Goal: Use online tool/utility: Utilize a website feature to perform a specific function

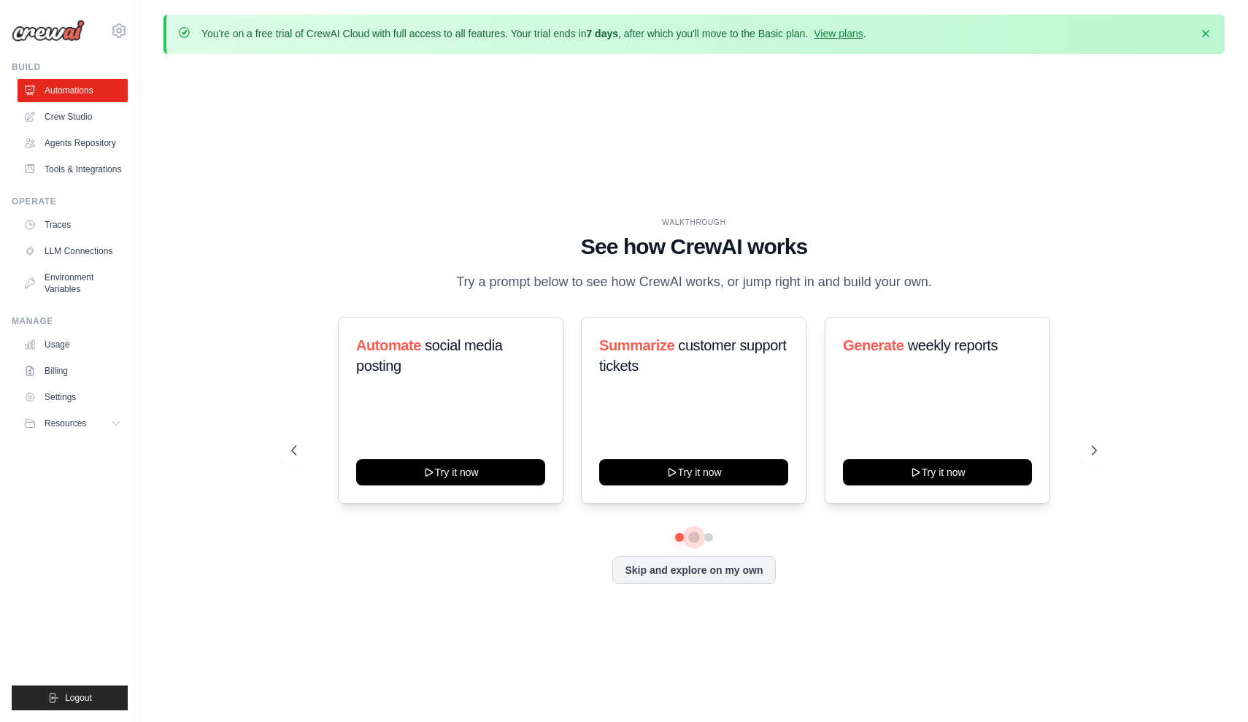
click at [692, 538] on button at bounding box center [694, 537] width 12 height 12
click at [713, 534] on button at bounding box center [709, 537] width 12 height 12
click at [695, 537] on button at bounding box center [694, 536] width 11 height 11
click at [674, 561] on button "Skip and explore on my own" at bounding box center [693, 569] width 163 height 28
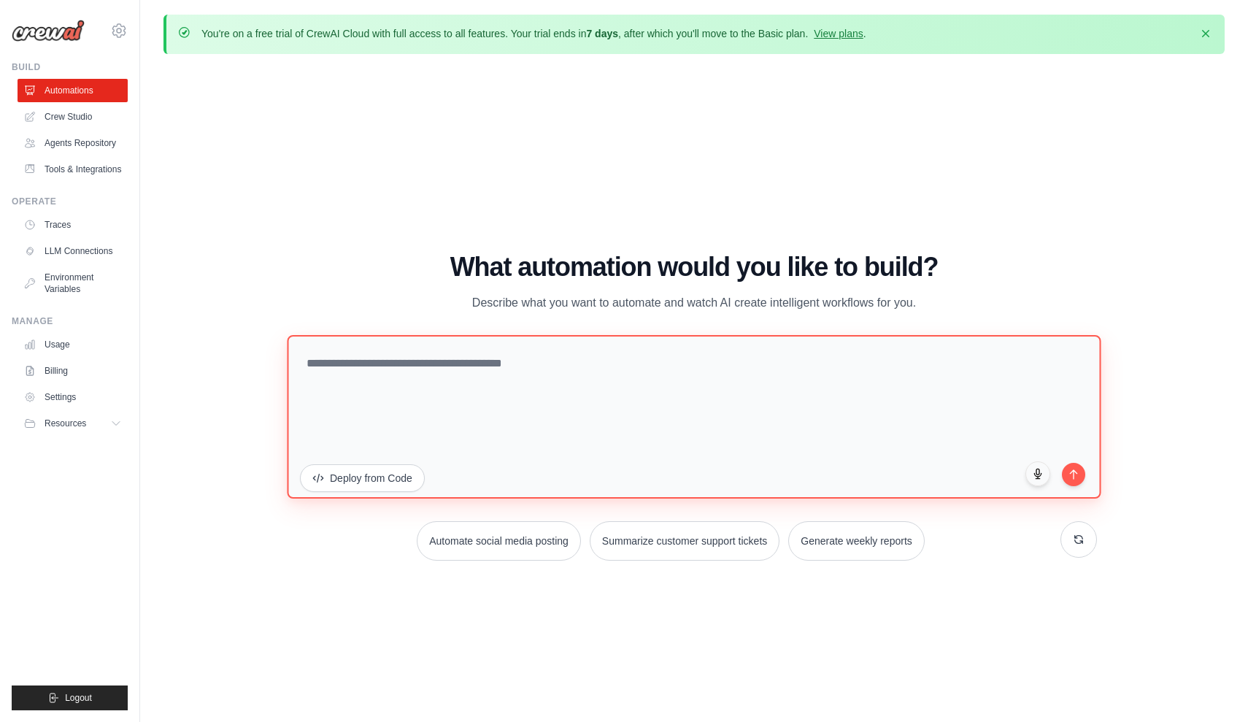
click at [617, 431] on textarea at bounding box center [694, 415] width 814 height 163
click at [312, 359] on textarea "**********" at bounding box center [694, 415] width 814 height 163
click at [473, 366] on textarea "**********" at bounding box center [694, 415] width 814 height 163
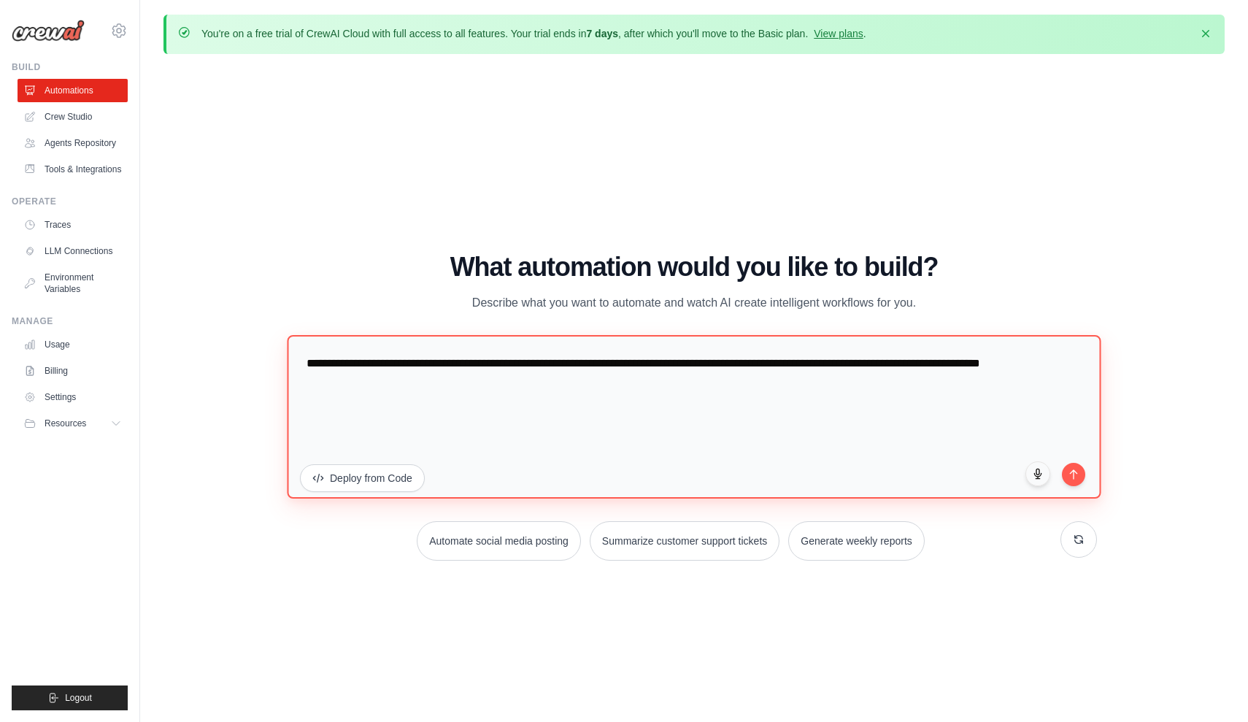
click at [1042, 356] on textarea "**********" at bounding box center [694, 415] width 814 height 163
click at [555, 390] on textarea "**********" at bounding box center [694, 415] width 814 height 163
click at [509, 382] on textarea "**********" at bounding box center [694, 415] width 814 height 163
click at [562, 379] on textarea "**********" at bounding box center [694, 415] width 814 height 163
type textarea "**********"
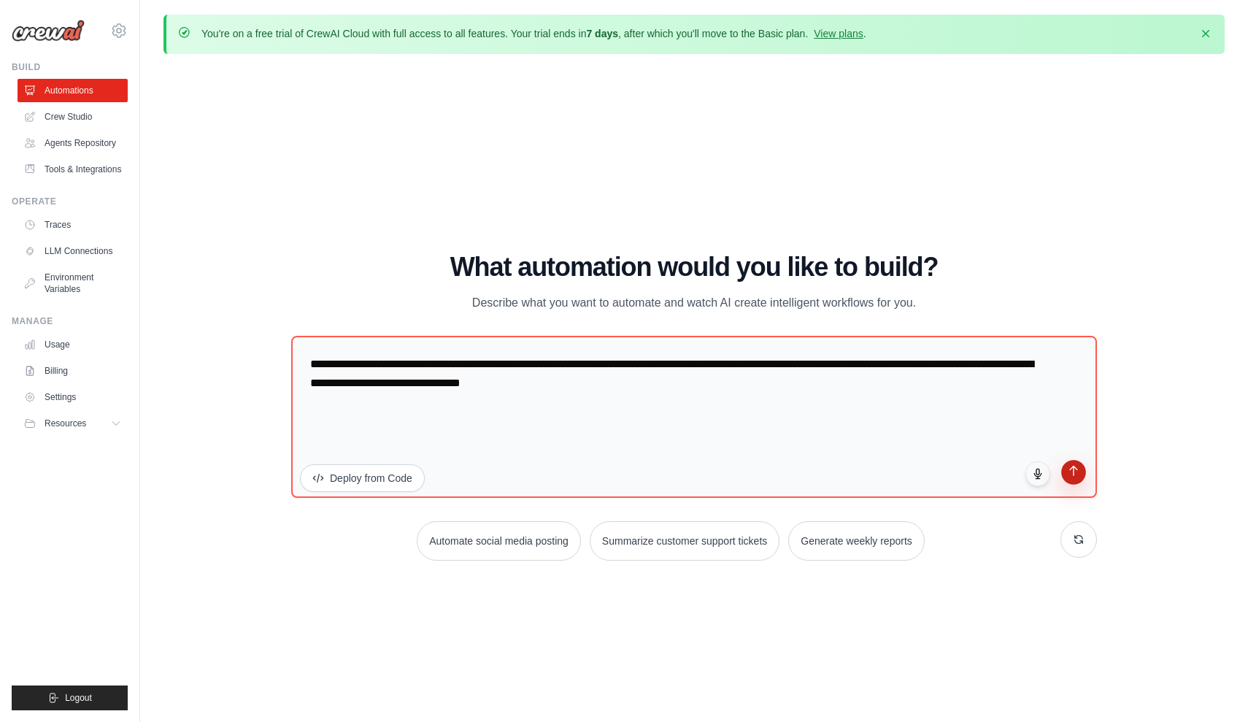
click at [1072, 480] on button "submit" at bounding box center [1073, 472] width 25 height 25
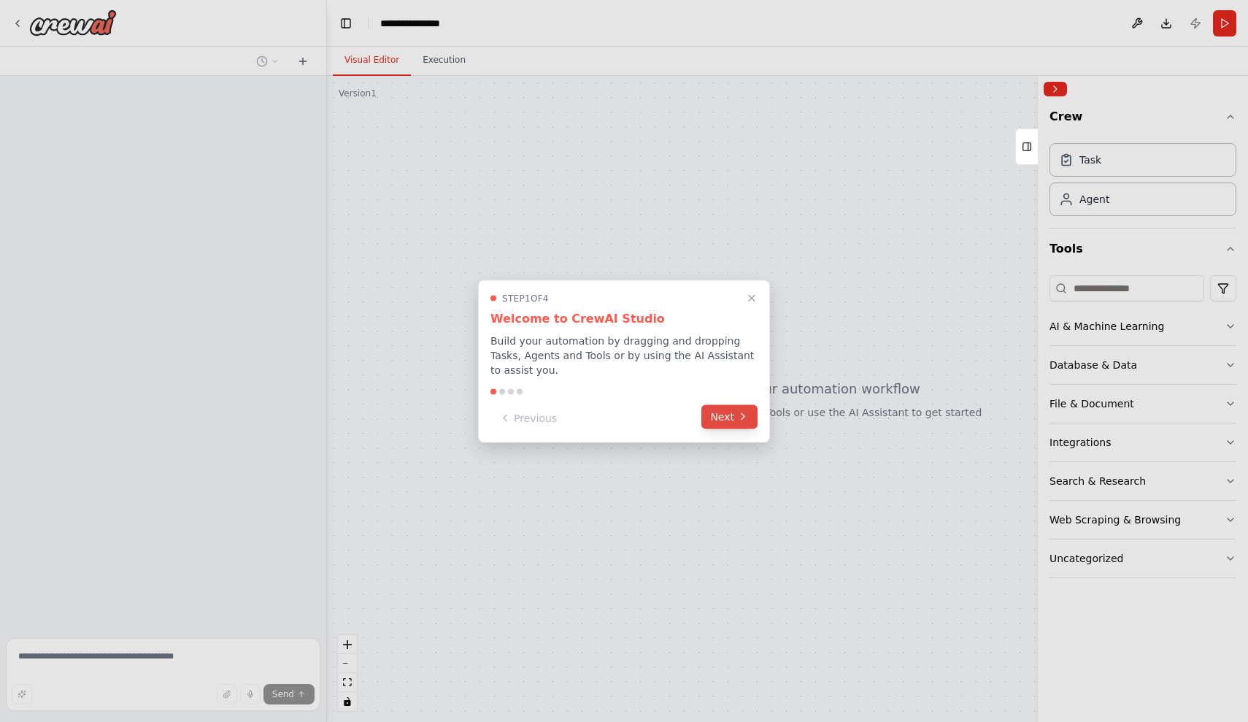
click at [727, 420] on button "Next" at bounding box center [729, 416] width 56 height 24
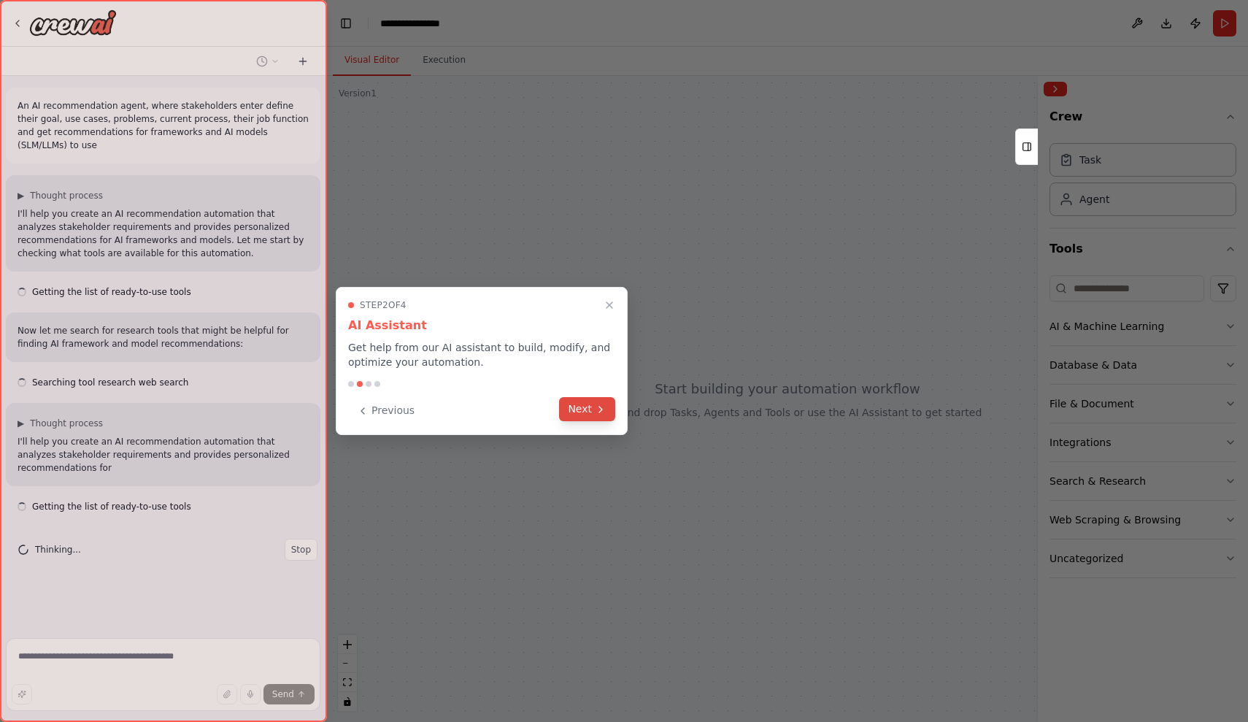
click at [577, 409] on button "Next" at bounding box center [587, 409] width 56 height 24
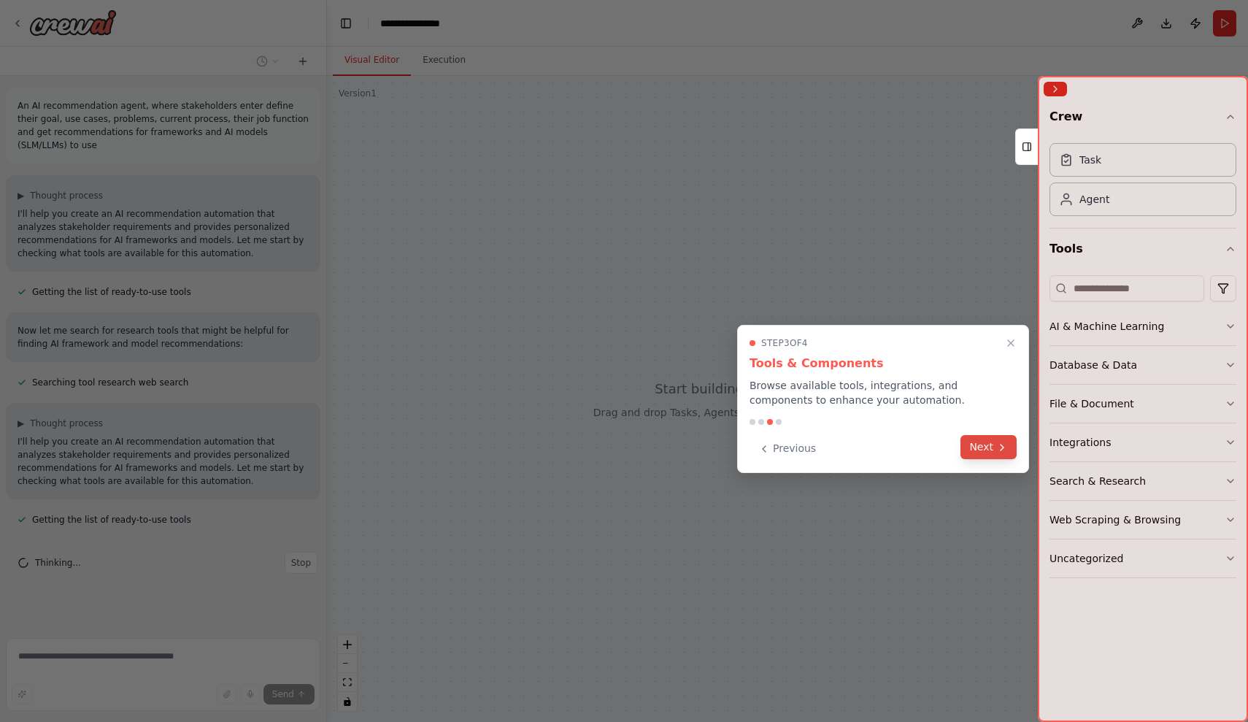
click at [981, 447] on button "Next" at bounding box center [988, 447] width 56 height 24
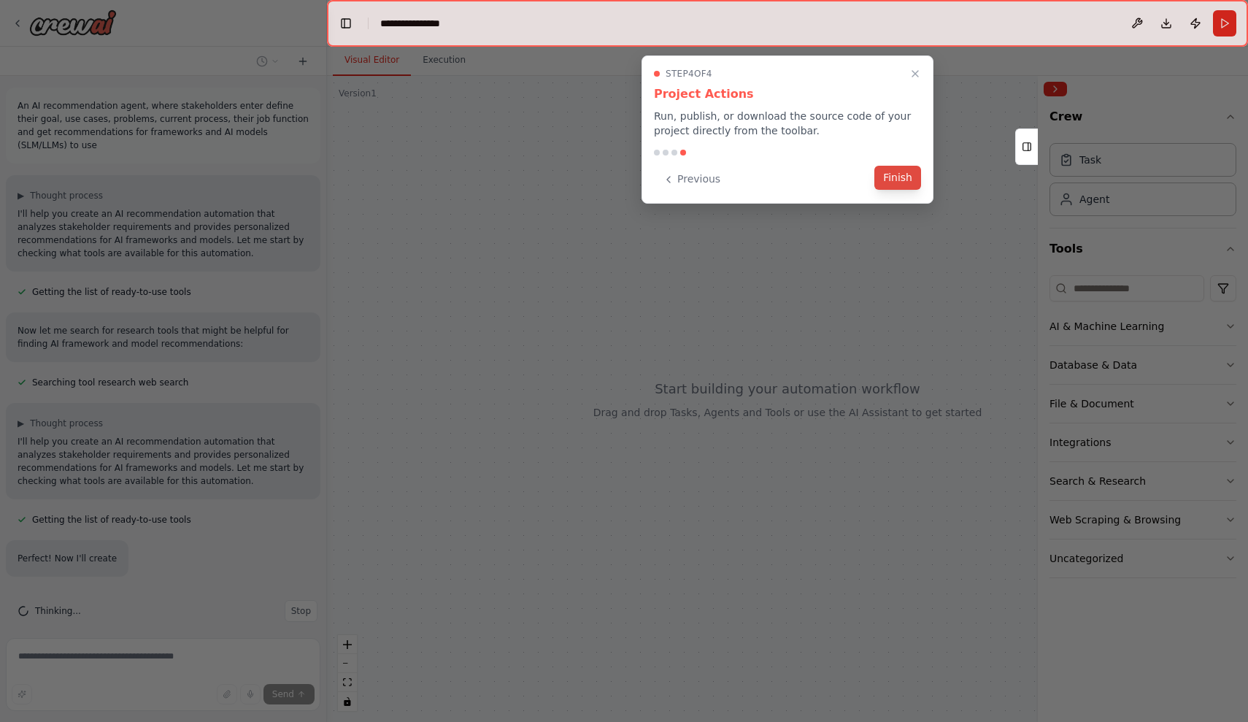
click at [880, 186] on button "Finish" at bounding box center [897, 178] width 47 height 24
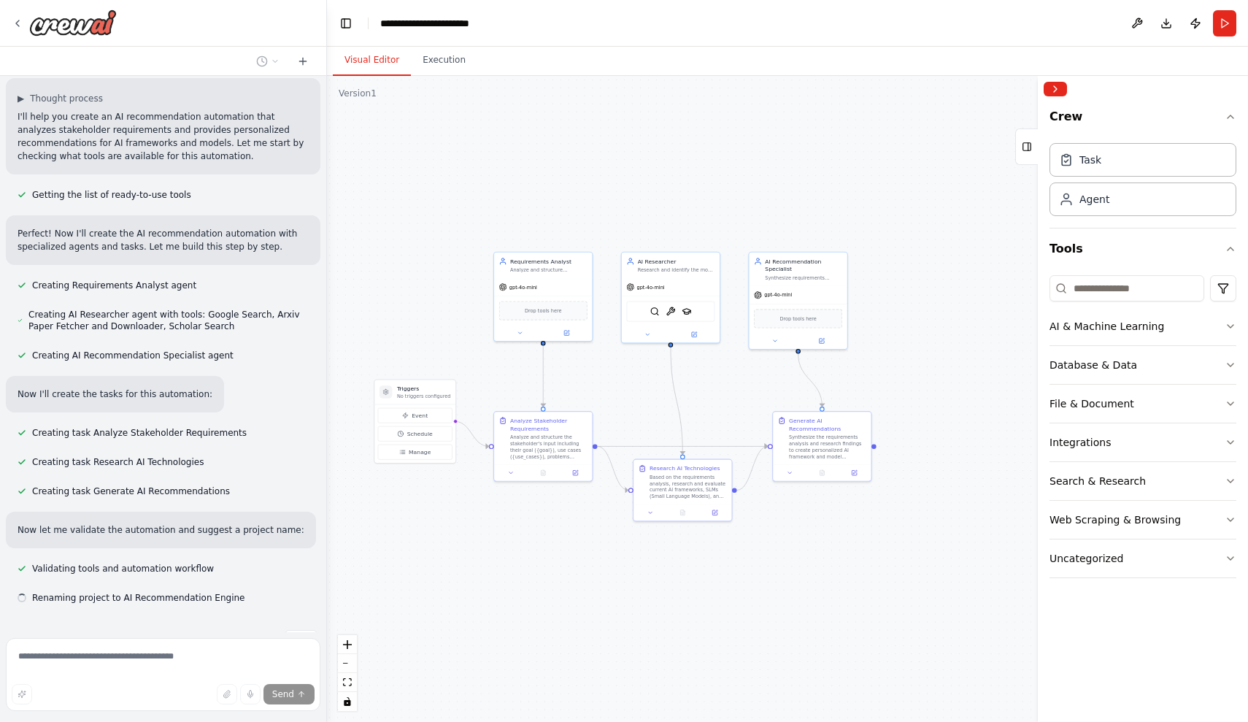
scroll to position [354, 0]
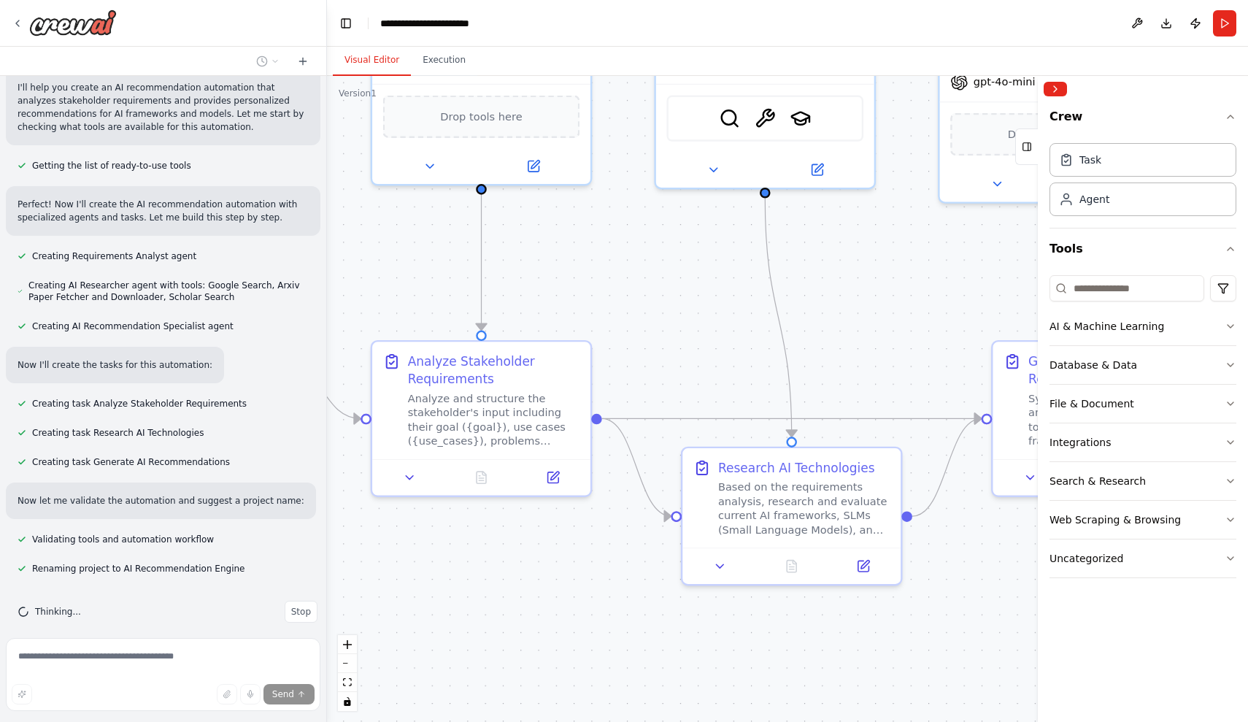
drag, startPoint x: 615, startPoint y: 374, endPoint x: 561, endPoint y: 301, distance: 91.4
click at [561, 301] on div ".deletable-edge-delete-btn { width: 20px; height: 20px; border: 0px solid #ffff…" at bounding box center [787, 399] width 921 height 646
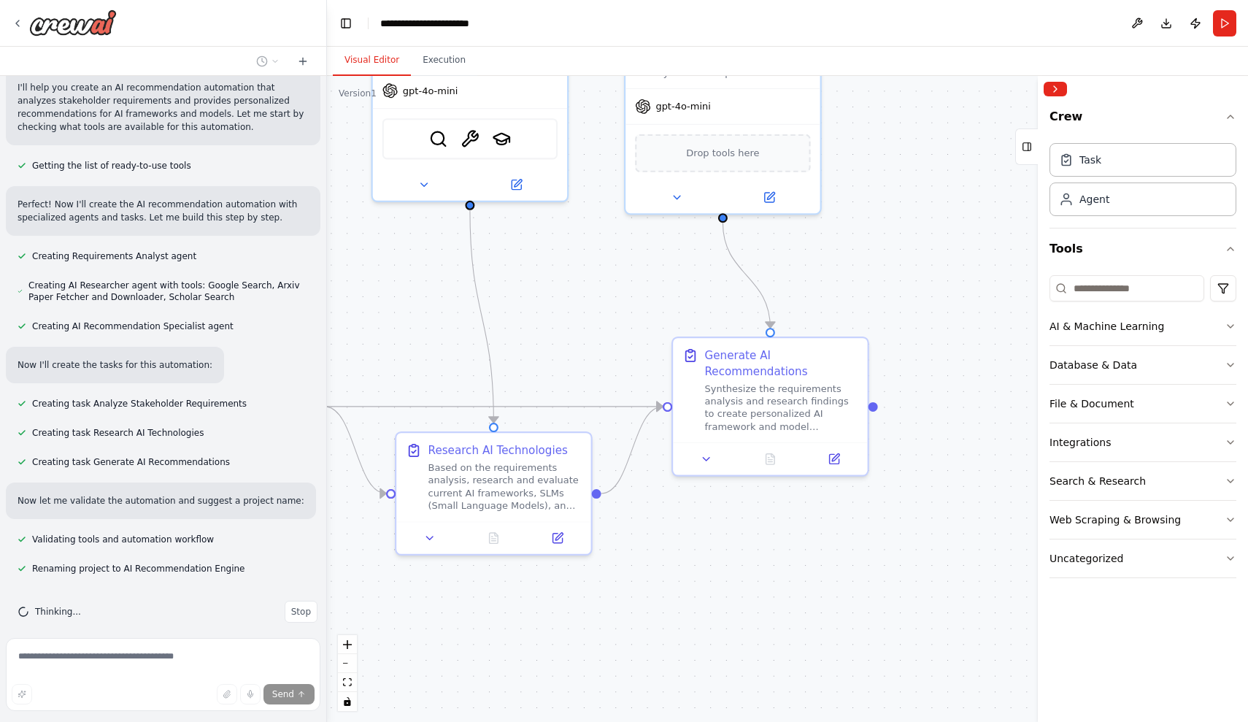
drag, startPoint x: 744, startPoint y: 317, endPoint x: 470, endPoint y: 318, distance: 273.6
click at [470, 318] on div ".deletable-edge-delete-btn { width: 20px; height: 20px; border: 0px solid #ffff…" at bounding box center [787, 399] width 921 height 646
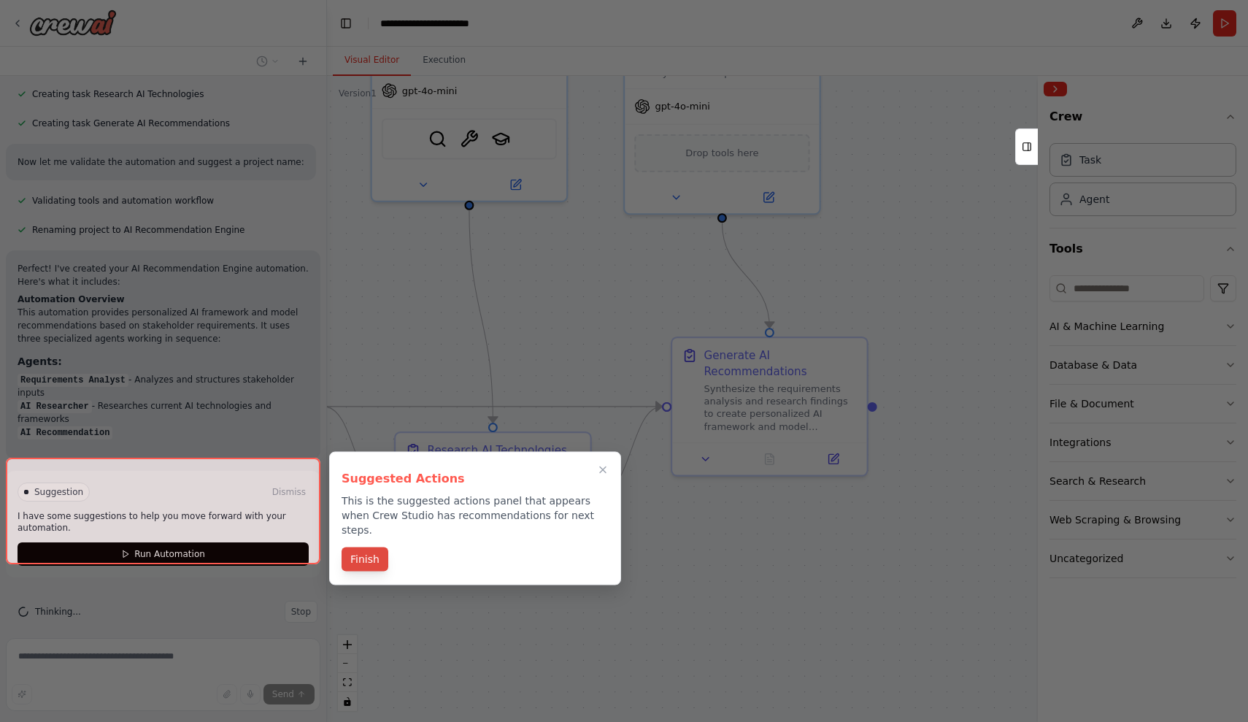
click at [364, 547] on button "Finish" at bounding box center [364, 559] width 47 height 24
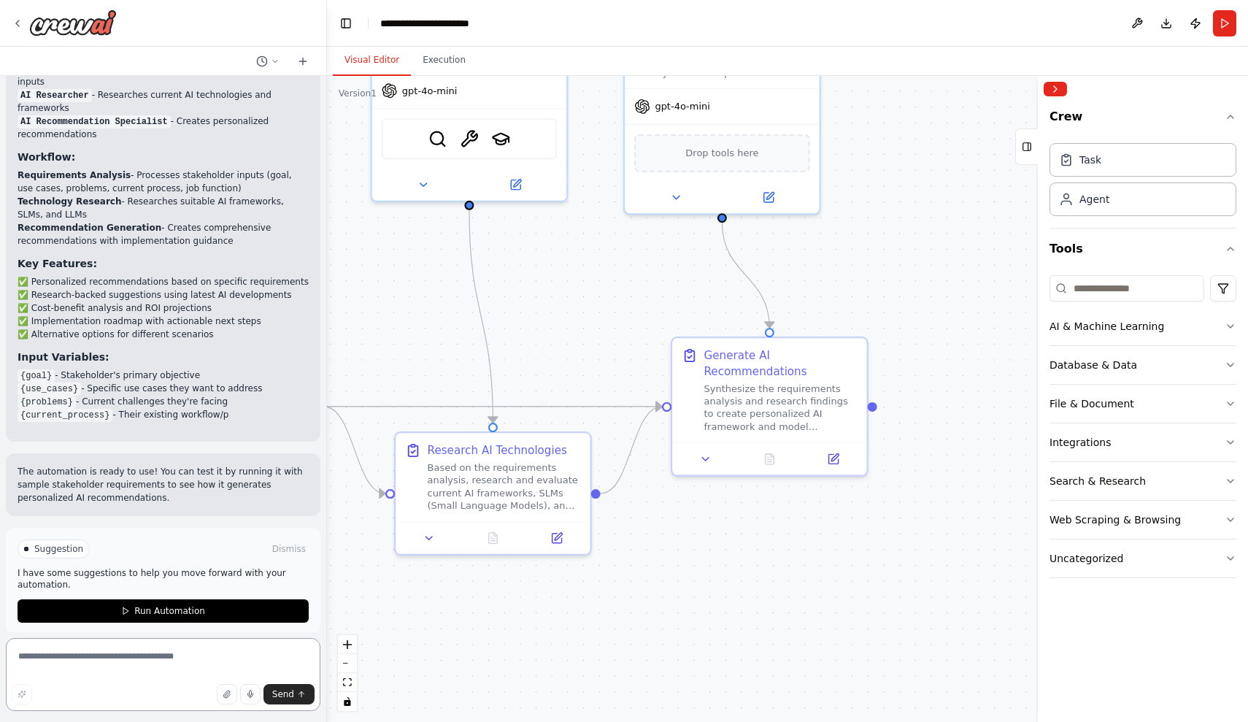
scroll to position [1016, 0]
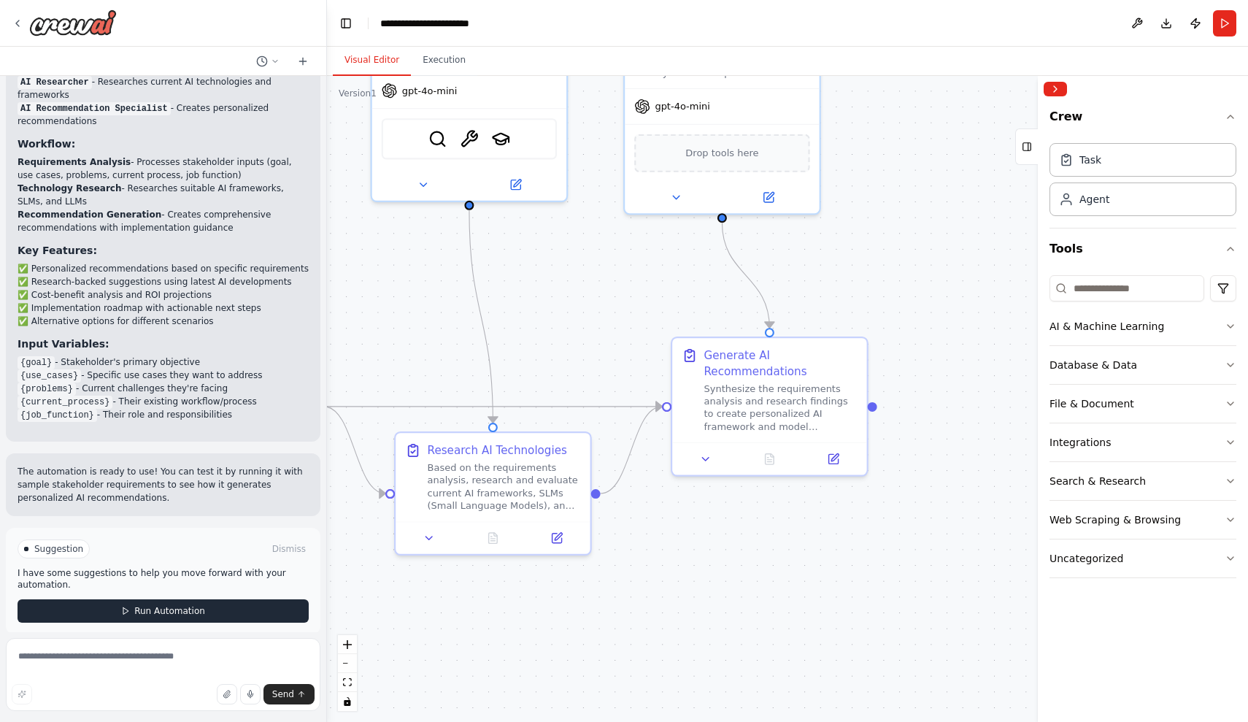
click at [189, 605] on span "Run Automation" at bounding box center [169, 611] width 71 height 12
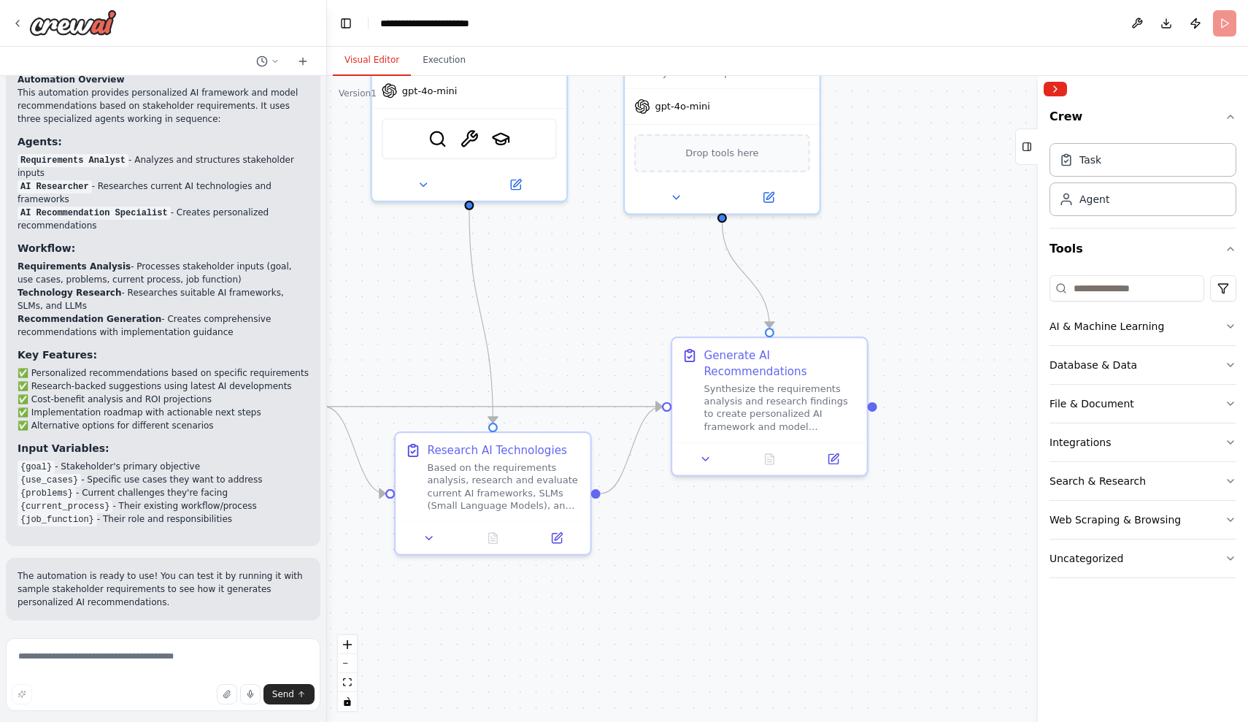
scroll to position [898, 0]
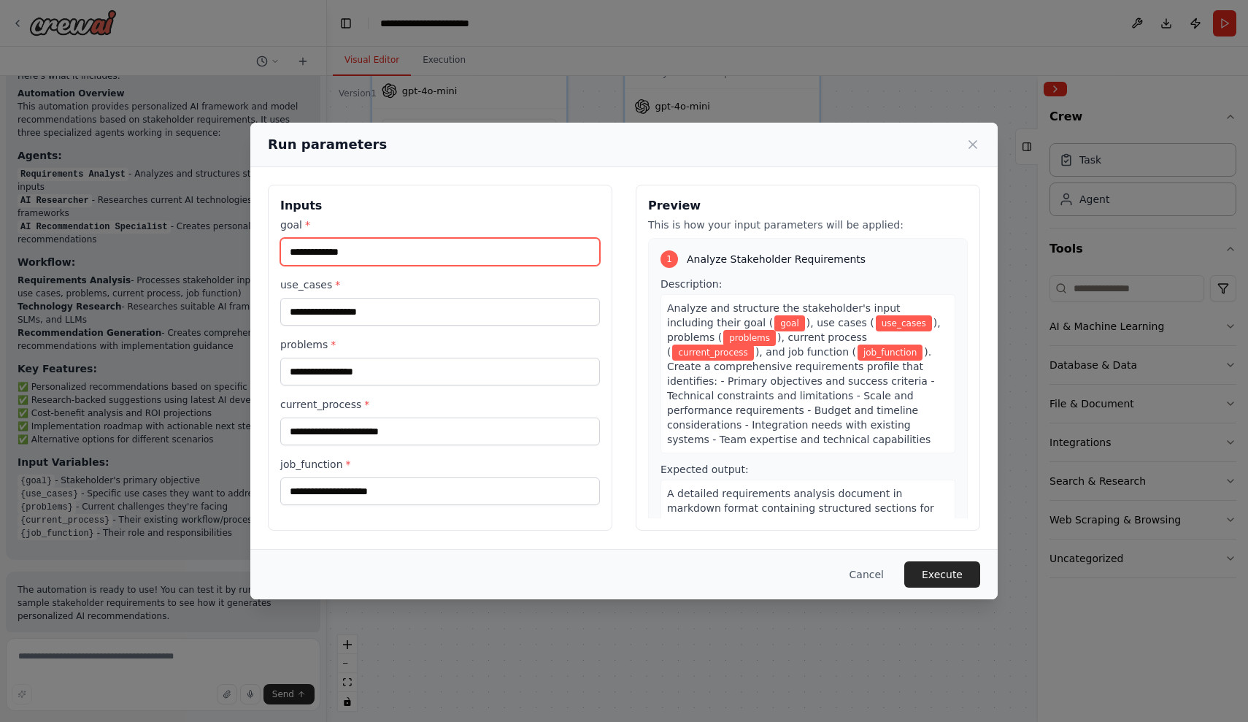
click at [431, 253] on input "goal *" at bounding box center [440, 252] width 320 height 28
type input "*"
type input "**********"
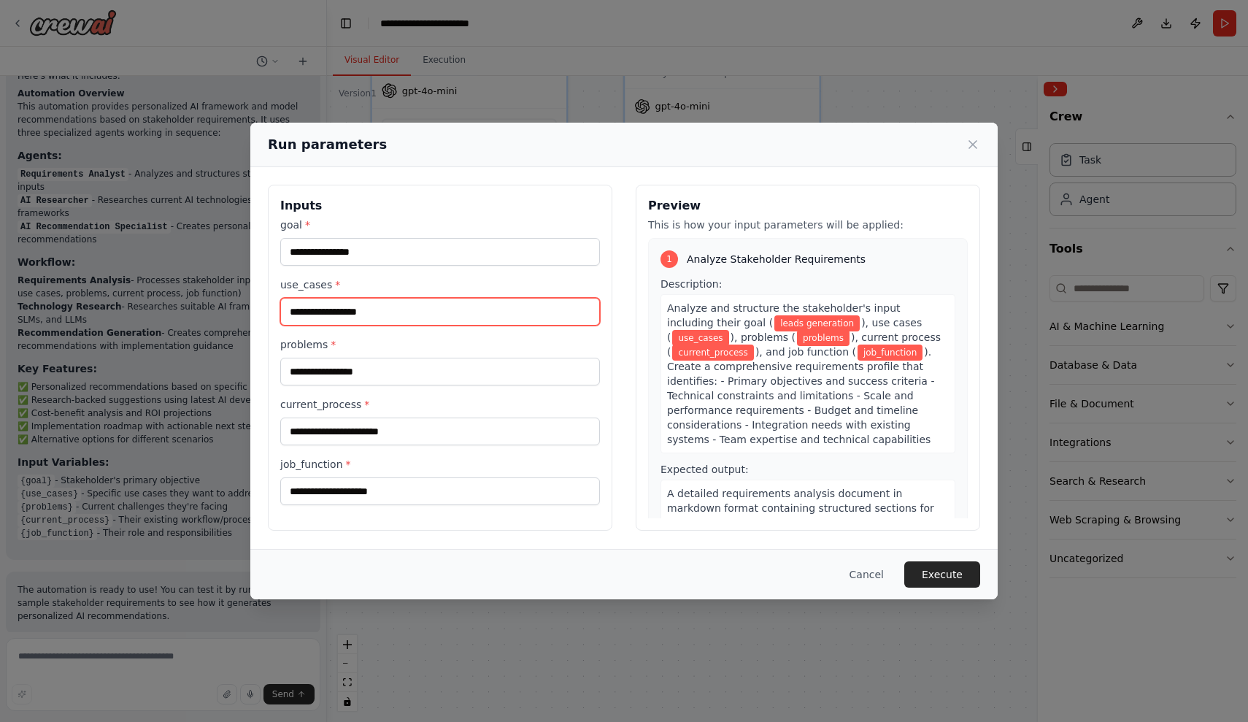
click at [416, 314] on input "use_cases *" at bounding box center [440, 312] width 320 height 28
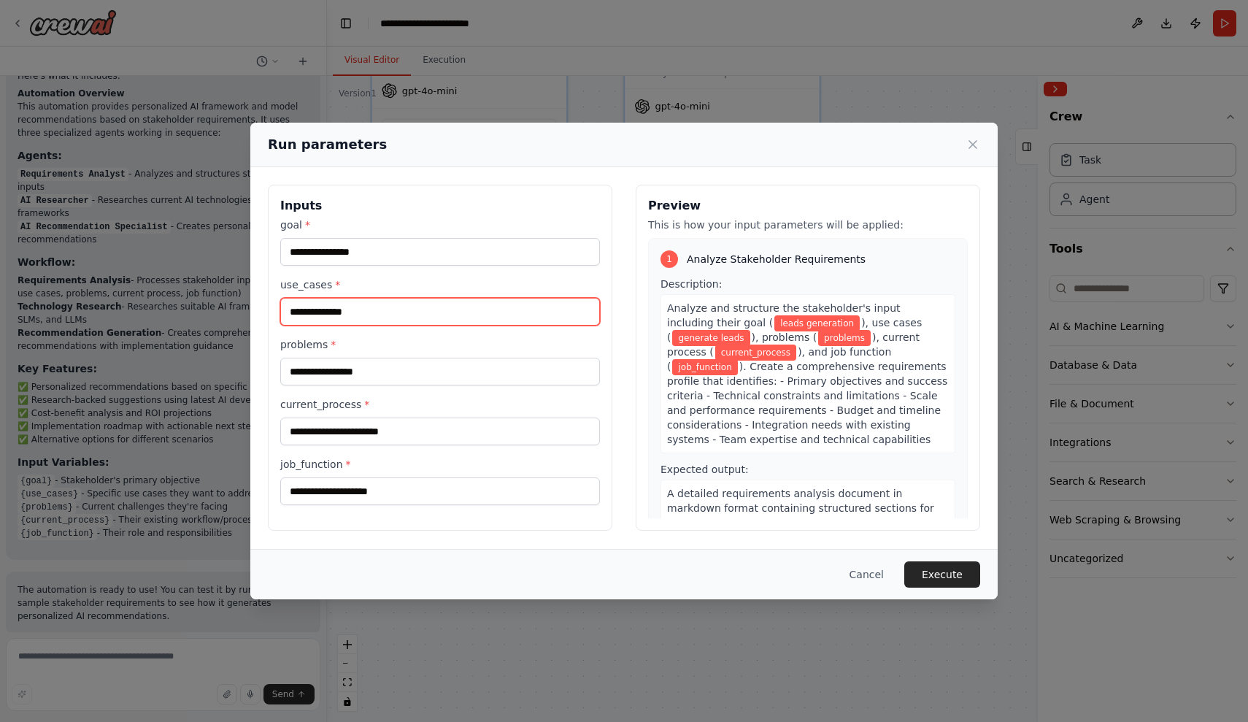
type input "**********"
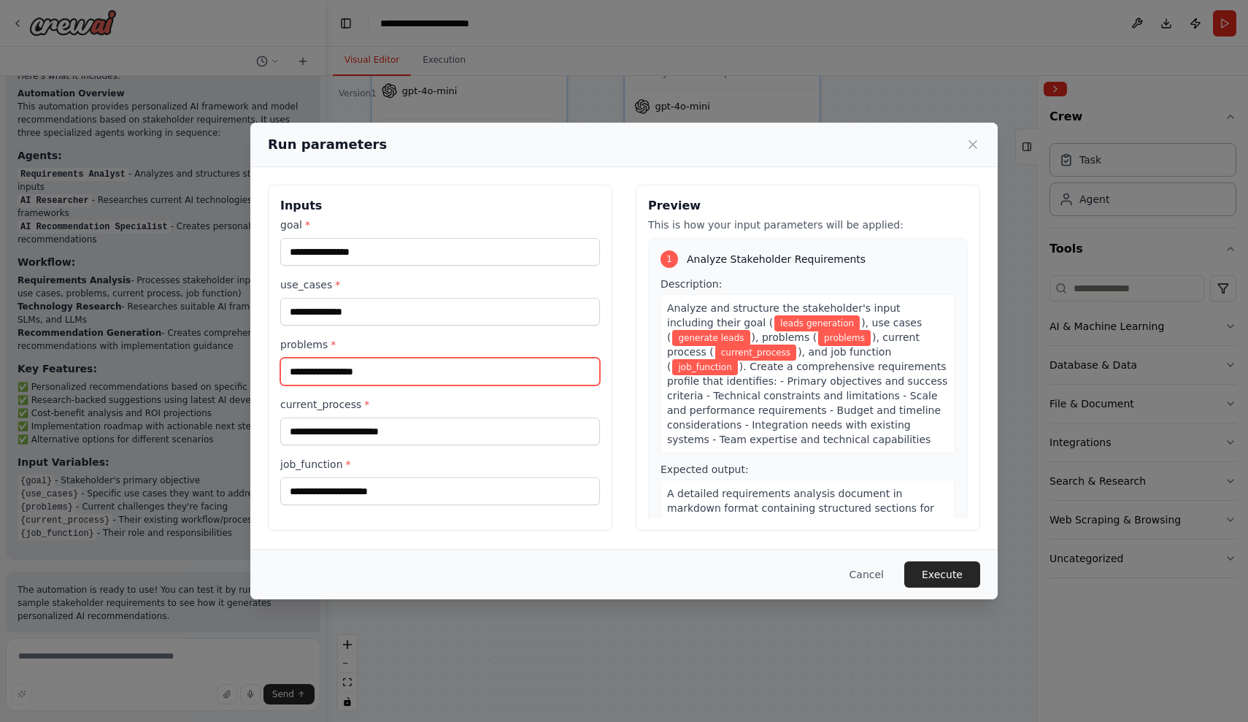
click at [382, 371] on input "problems *" at bounding box center [440, 372] width 320 height 28
type input "**********"
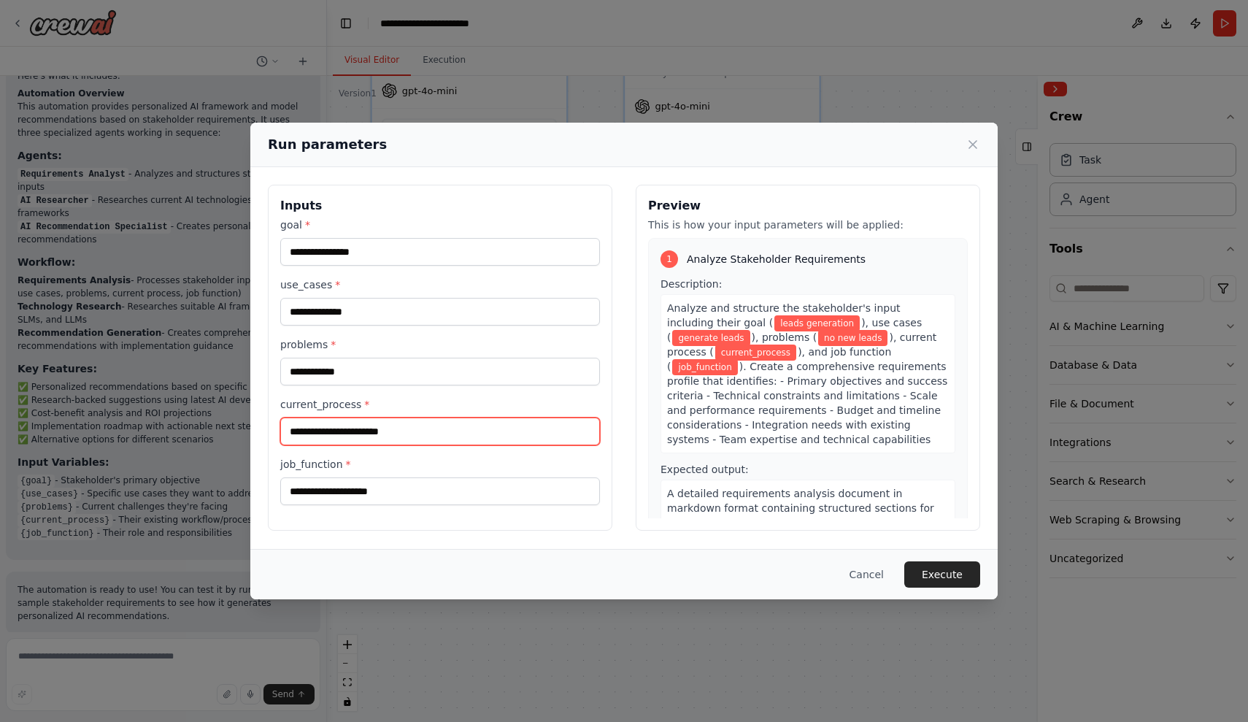
click at [345, 429] on input "current_process *" at bounding box center [440, 431] width 320 height 28
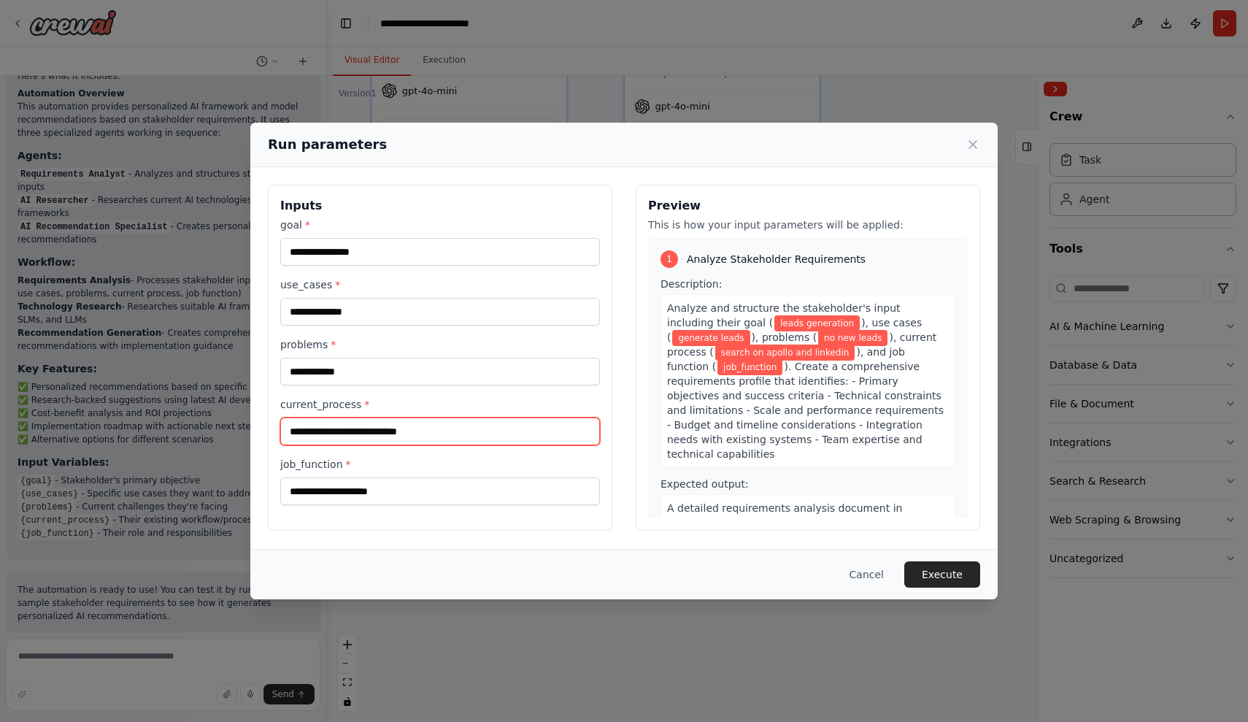
type input "**********"
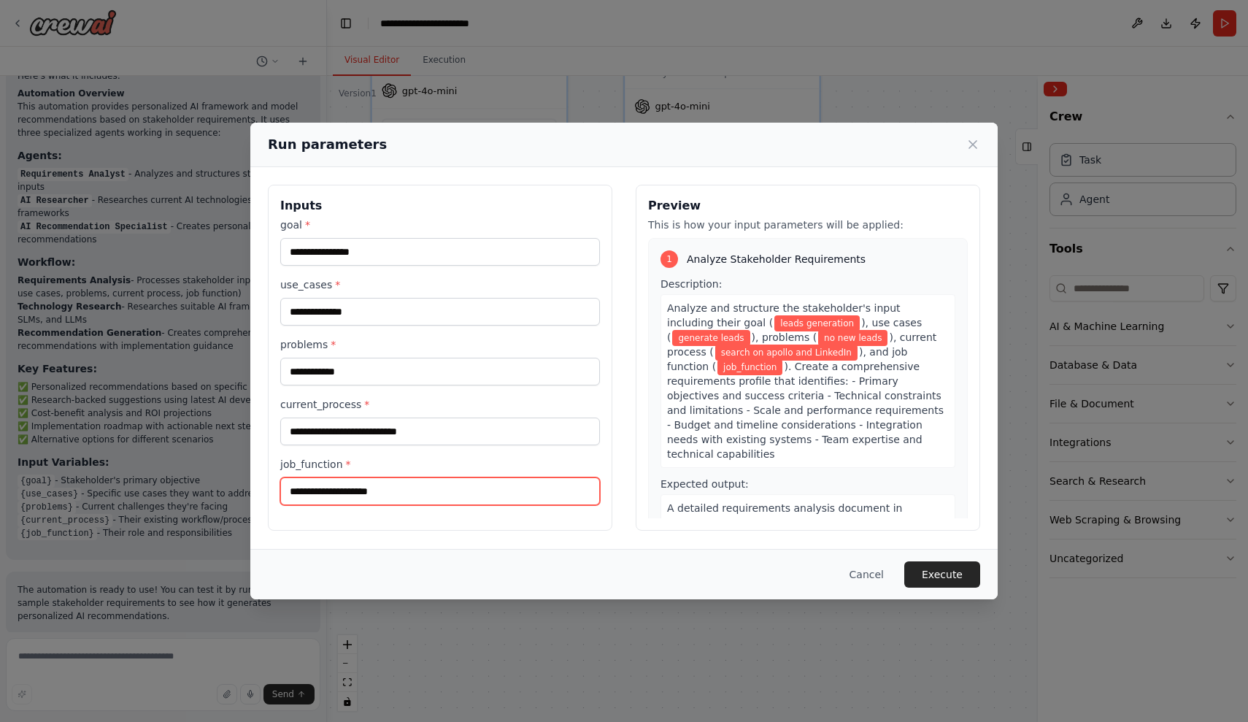
drag, startPoint x: 345, startPoint y: 429, endPoint x: 304, endPoint y: 495, distance: 78.0
click at [304, 495] on input "job_function *" at bounding box center [440, 491] width 320 height 28
type input "*****"
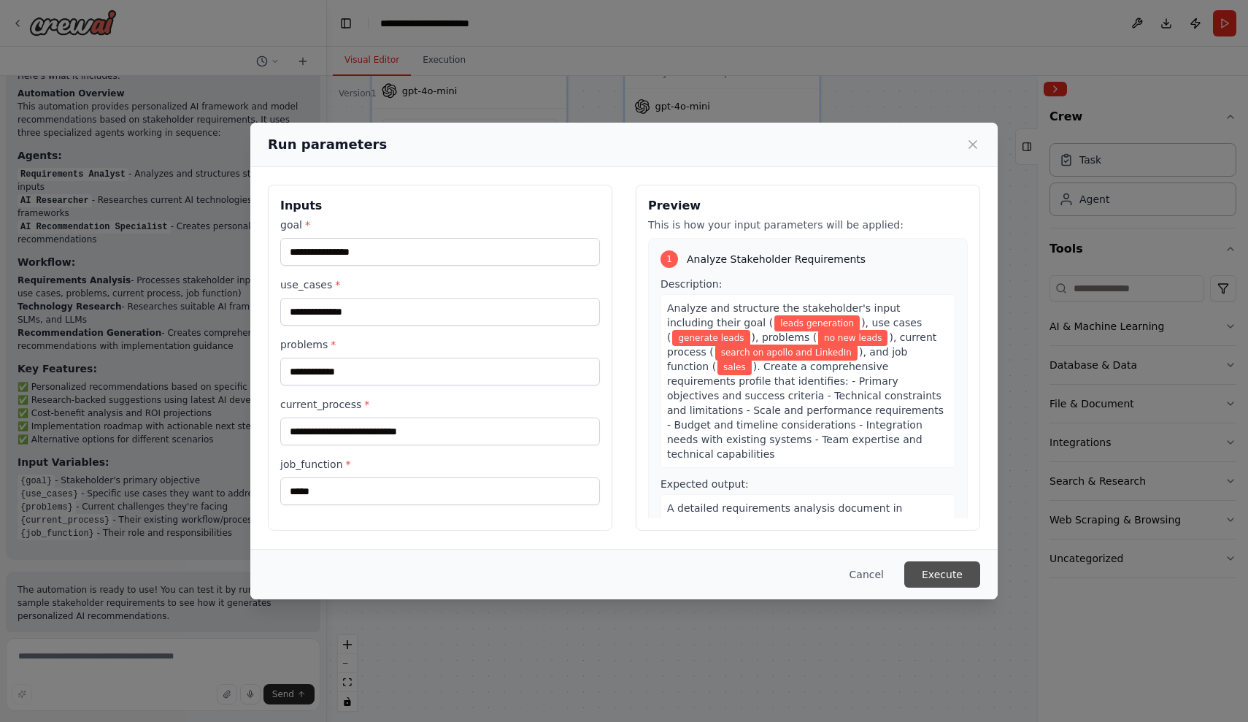
click at [941, 565] on button "Execute" at bounding box center [942, 574] width 76 height 26
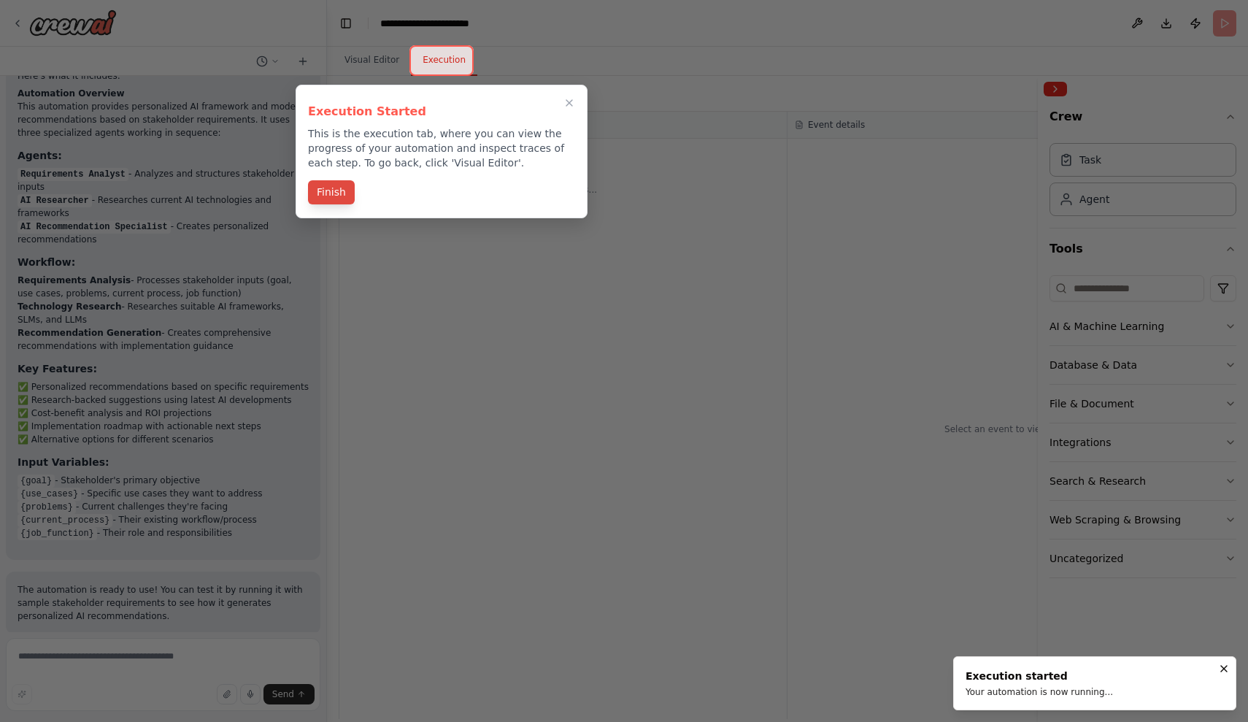
click at [338, 196] on button "Finish" at bounding box center [331, 192] width 47 height 24
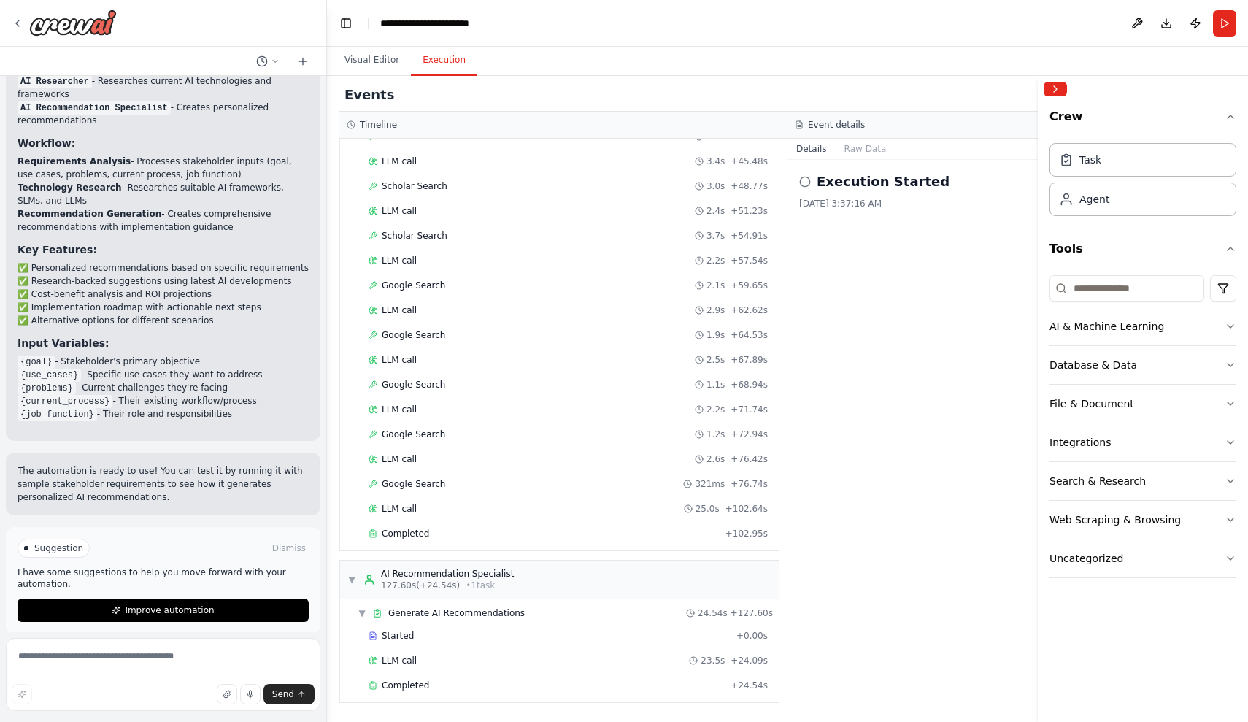
scroll to position [879, 0]
click at [355, 573] on div "▼ AI Recommendation Specialist 127.60s (+24.54s) • 1 task" at bounding box center [430, 579] width 166 height 23
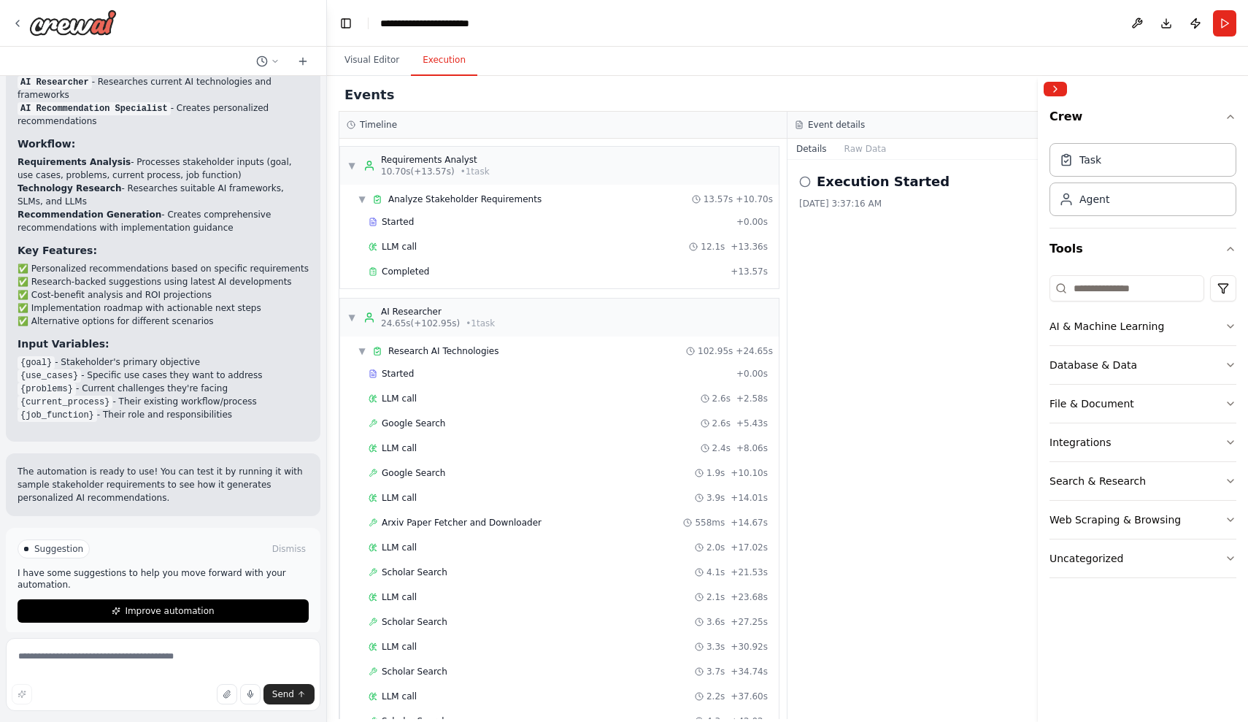
scroll to position [0, 0]
click at [355, 166] on span "▼" at bounding box center [351, 166] width 9 height 12
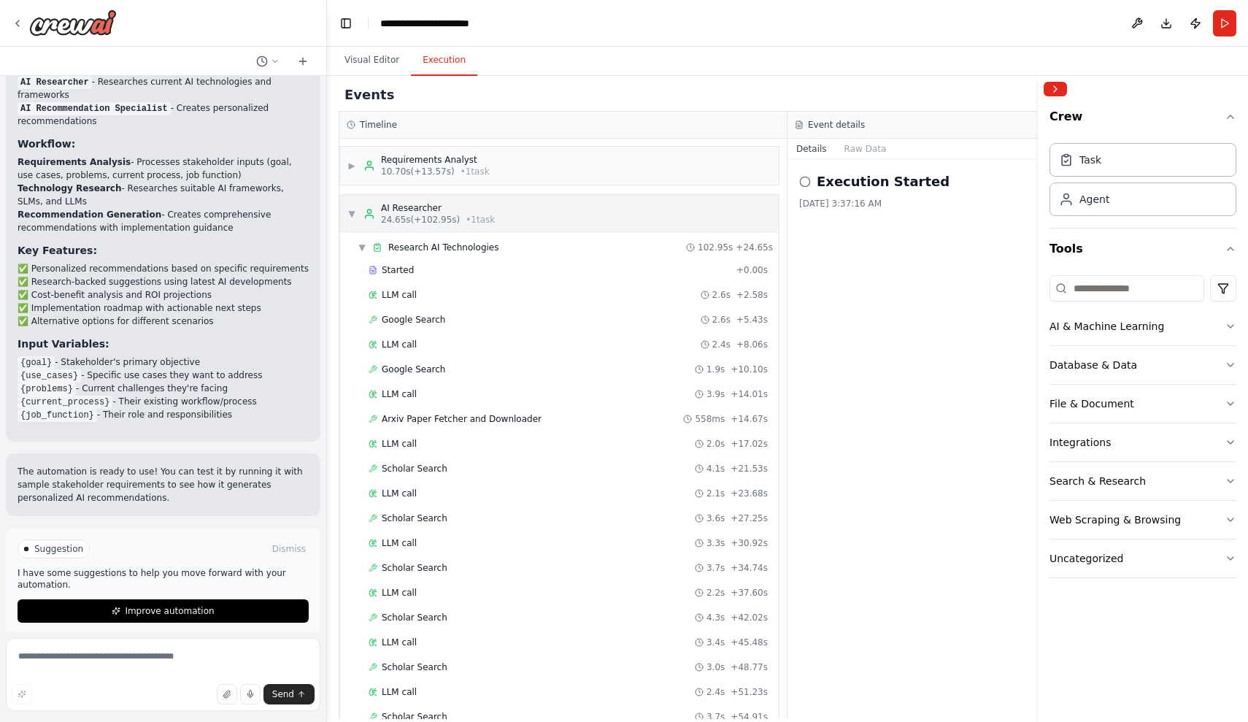
click at [352, 208] on span "▼" at bounding box center [351, 214] width 9 height 12
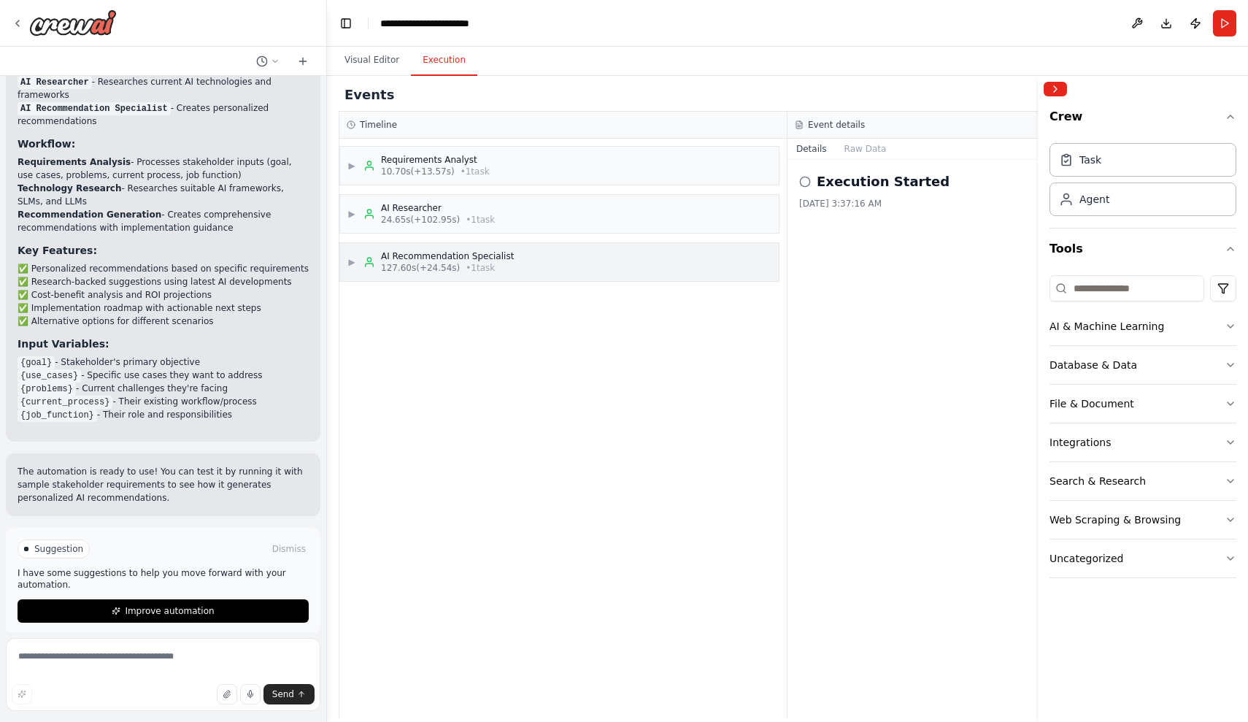
click at [354, 261] on span "▶" at bounding box center [351, 262] width 9 height 12
click at [474, 371] on div "Completed" at bounding box center [546, 368] width 356 height 12
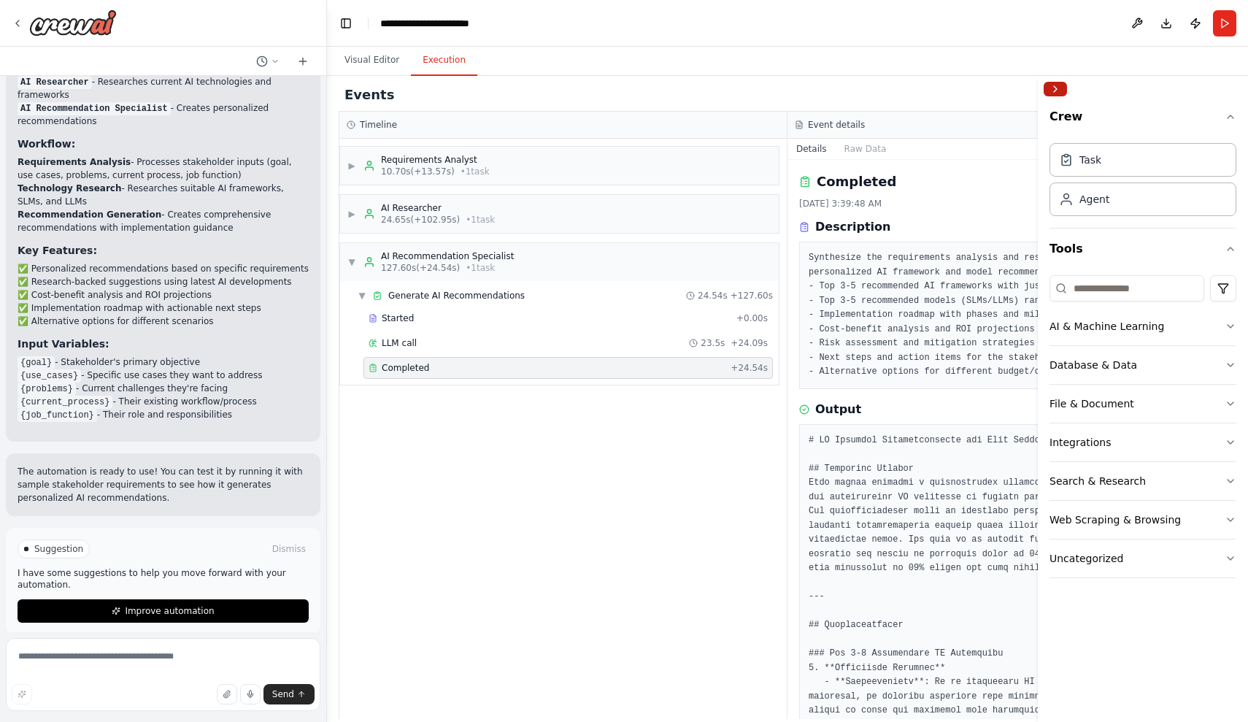
click at [1049, 91] on button "Collapse right sidebar" at bounding box center [1054, 89] width 23 height 15
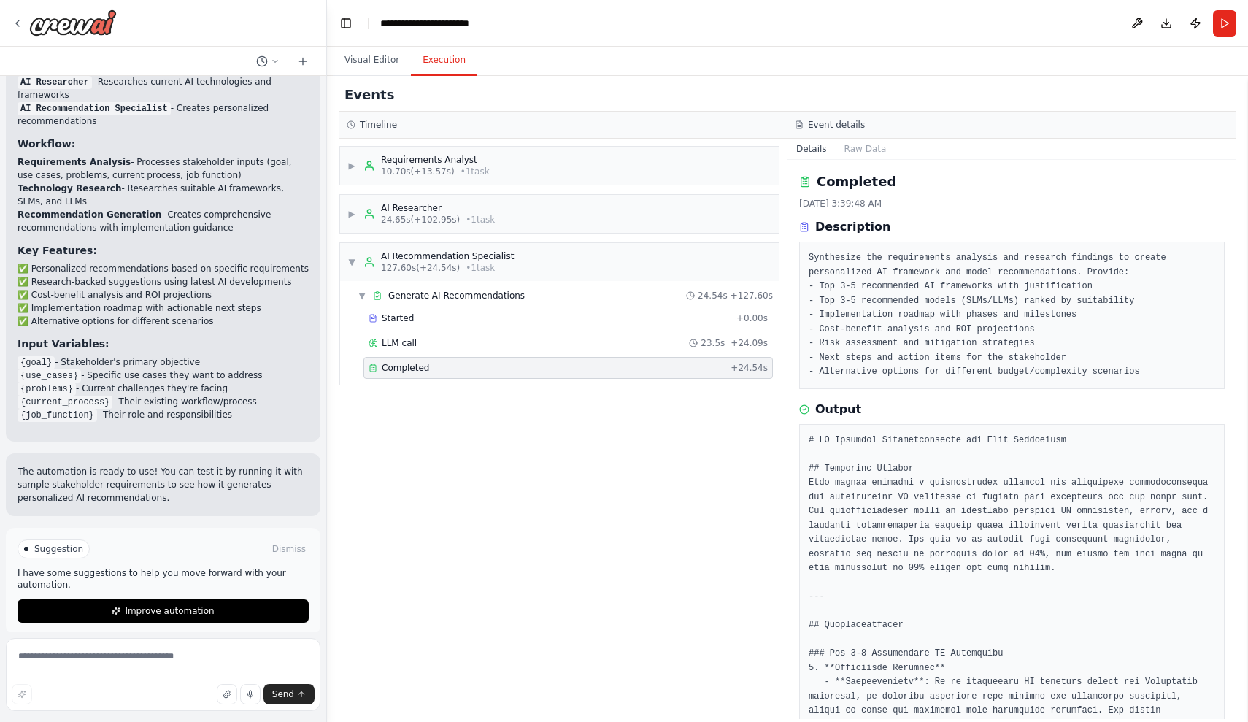
click at [455, 128] on div "Timeline" at bounding box center [563, 125] width 433 height 12
click at [443, 158] on div "Requirements Analyst" at bounding box center [435, 160] width 109 height 12
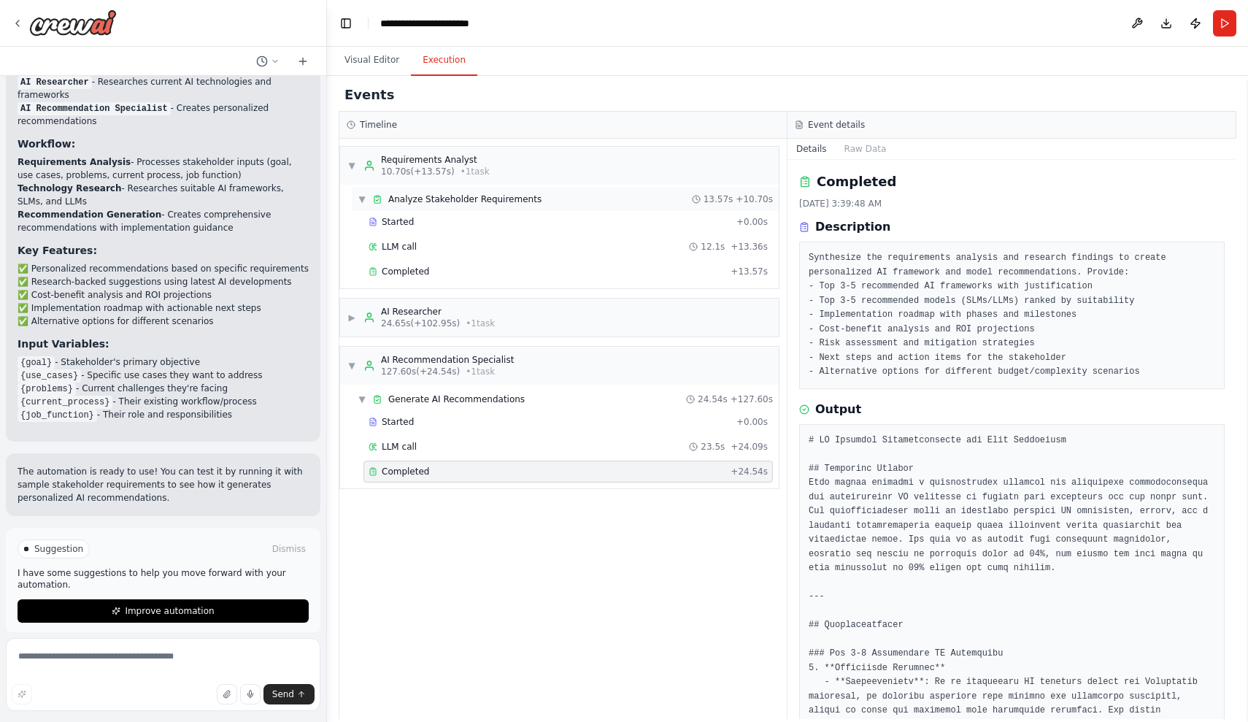
click at [446, 197] on span "Analyze Stakeholder Requirements" at bounding box center [464, 199] width 153 height 12
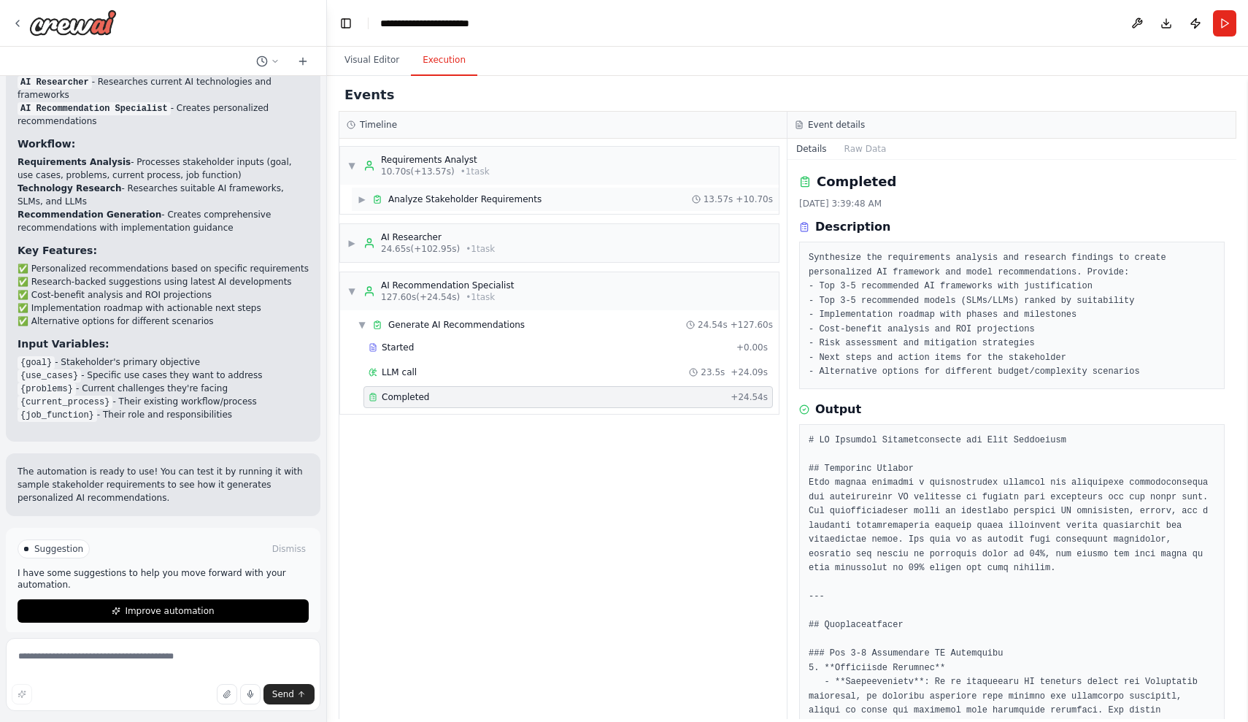
click at [446, 197] on span "Analyze Stakeholder Requirements" at bounding box center [464, 199] width 153 height 12
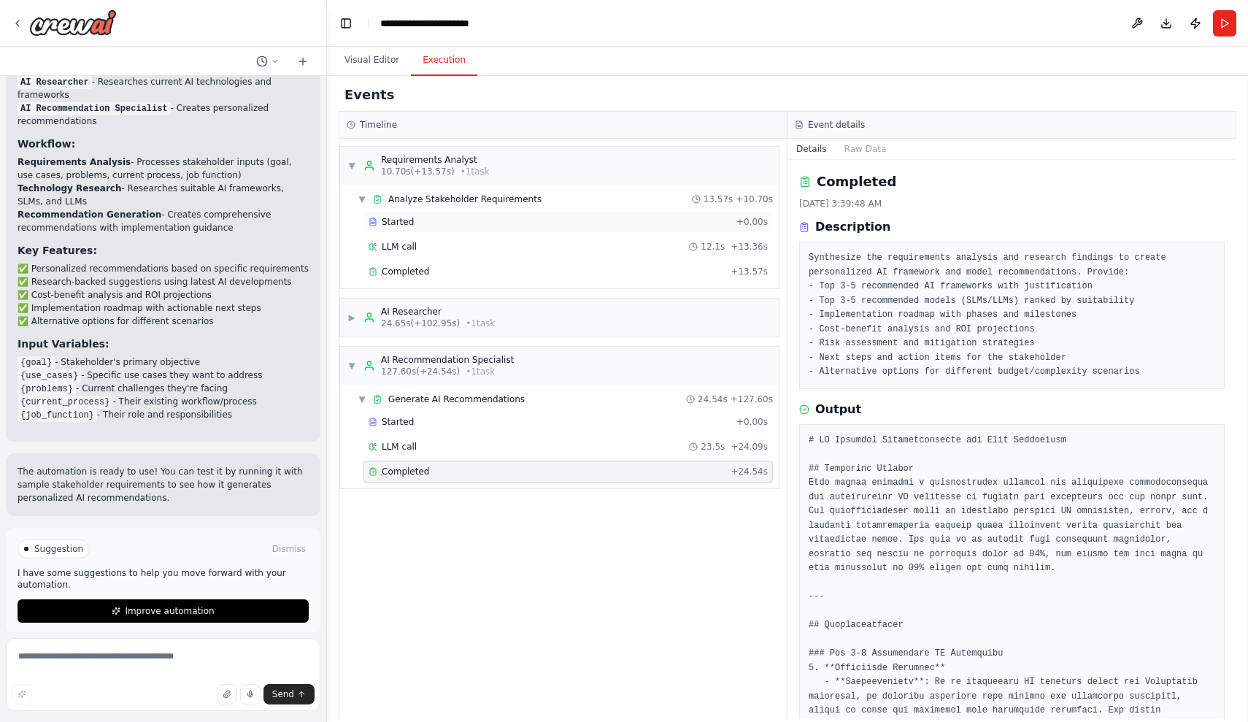
click at [404, 214] on div "Started + 0.00s" at bounding box center [567, 222] width 409 height 22
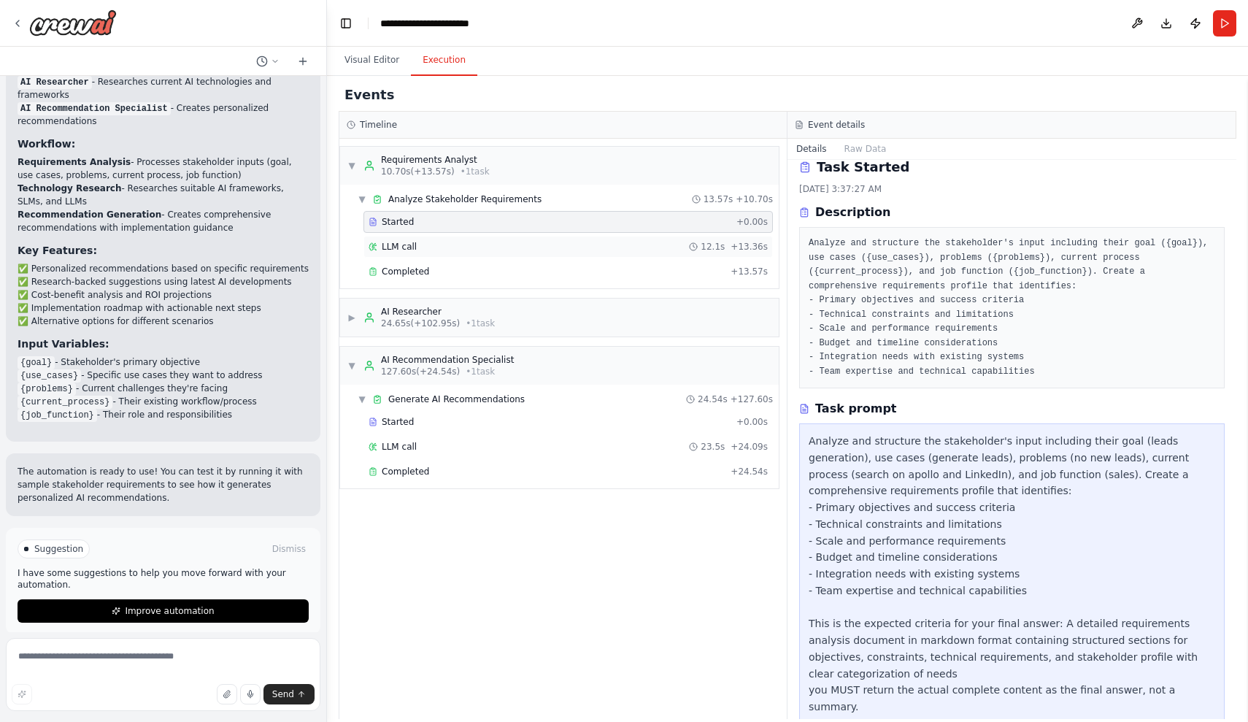
click at [418, 250] on div "LLM call 12.1s + 13.36s" at bounding box center [567, 247] width 399 height 12
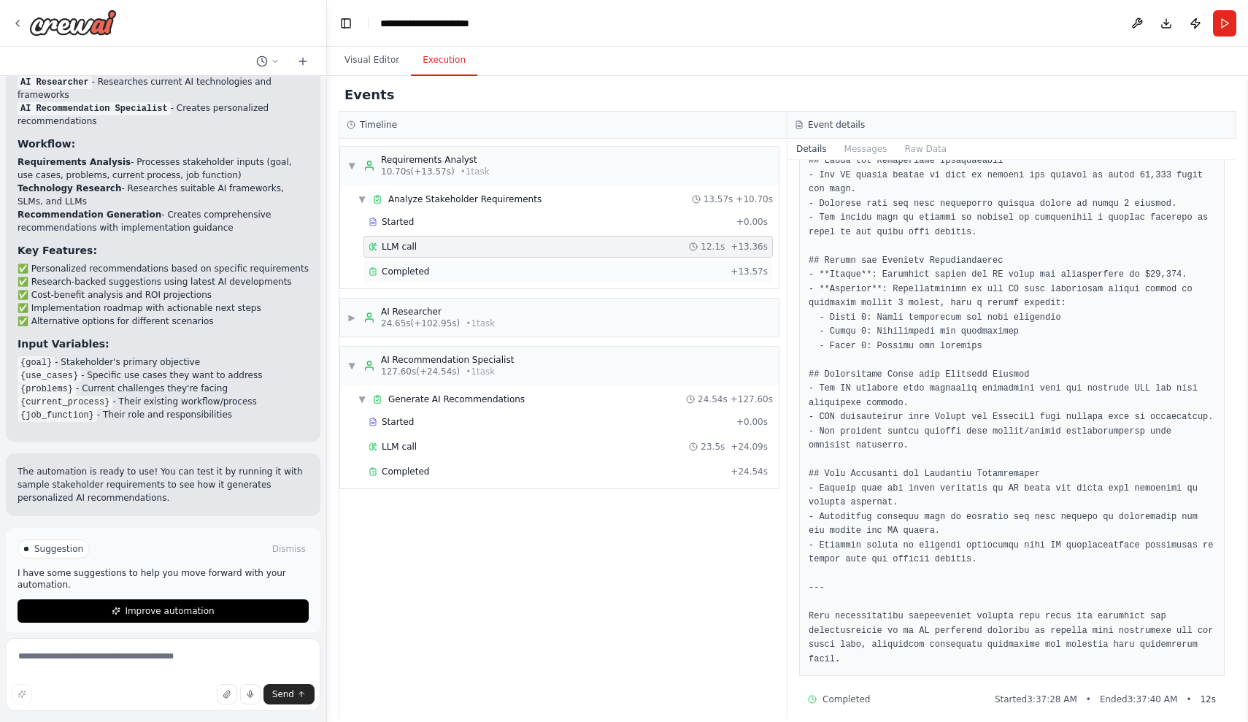
click at [571, 262] on div "Completed + 13.57s" at bounding box center [567, 271] width 409 height 22
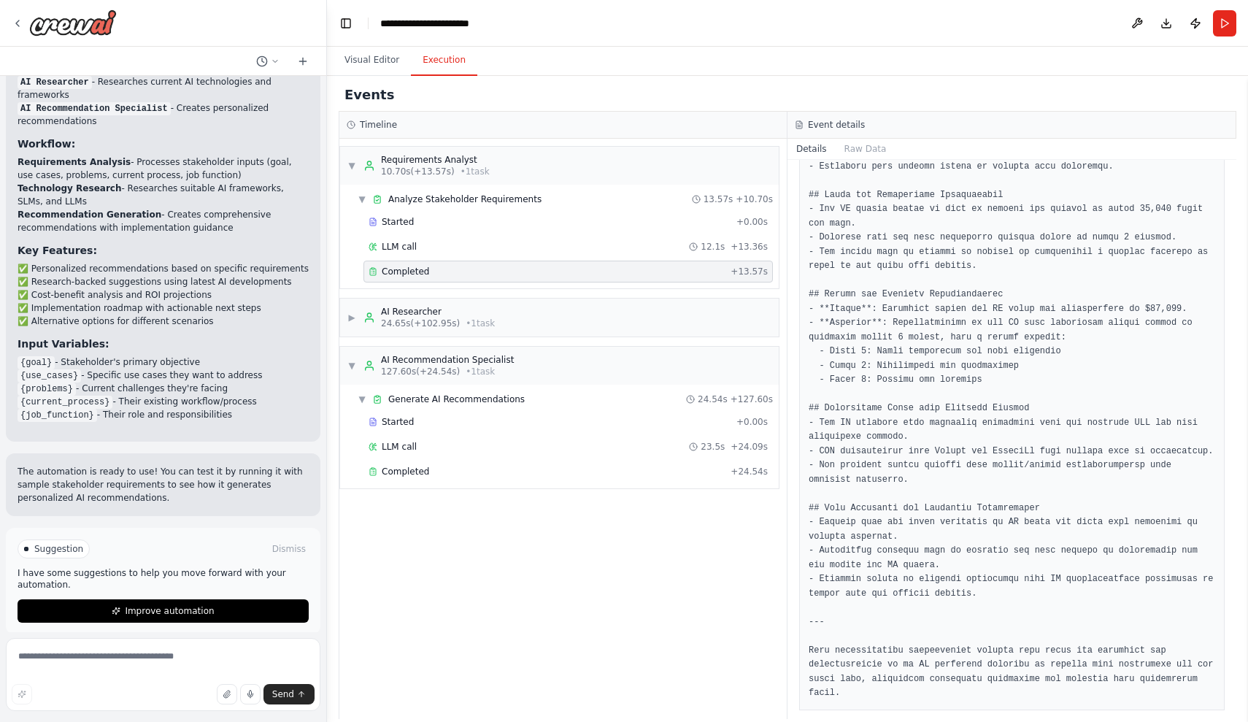
scroll to position [728, 0]
click at [554, 327] on div "▶ AI Researcher 24.65s (+102.95s) • 1 task" at bounding box center [559, 317] width 439 height 38
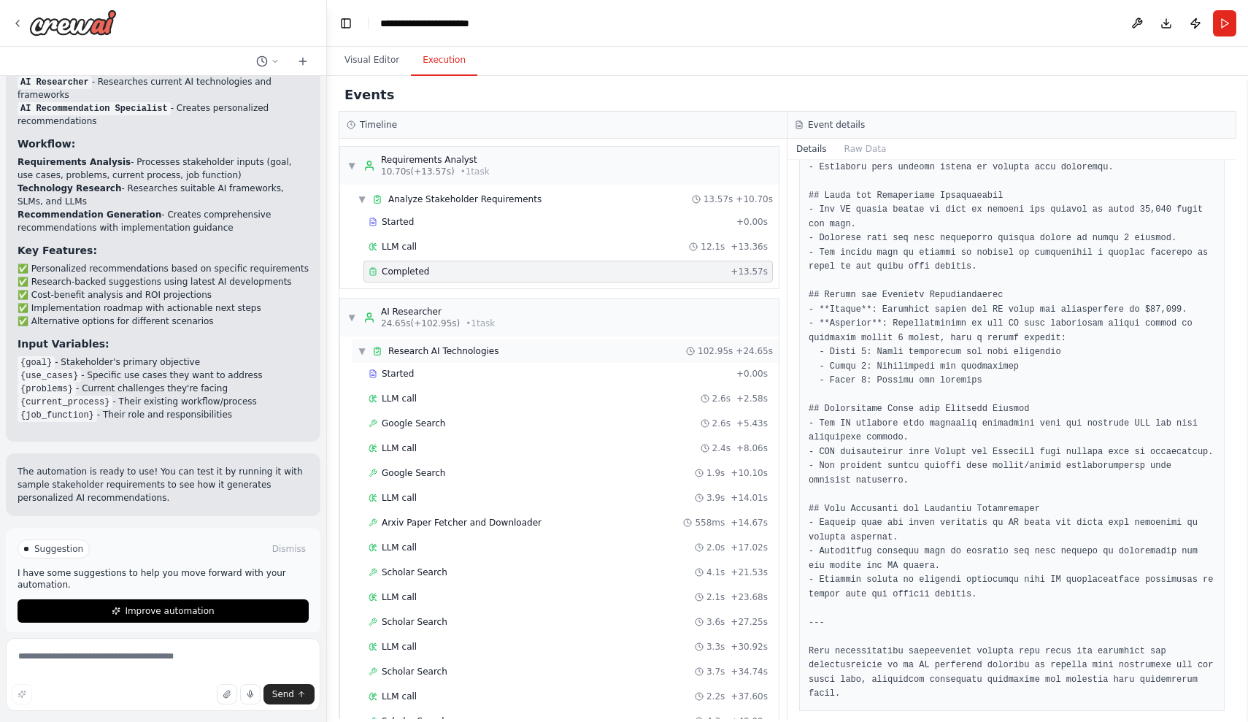
click at [571, 356] on div "▼ Research AI Technologies 102.95s + 24.65s" at bounding box center [565, 350] width 427 height 23
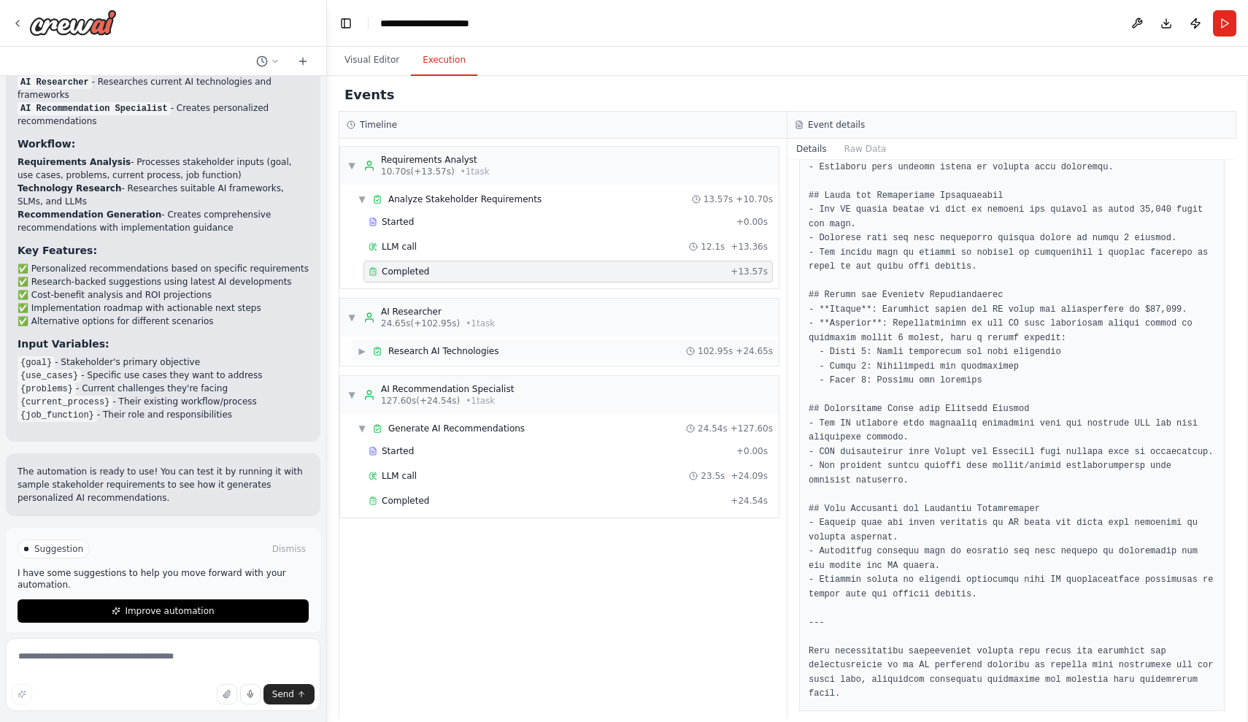
click at [571, 356] on div "▶ Research AI Technologies 102.95s + 24.65s" at bounding box center [565, 350] width 427 height 23
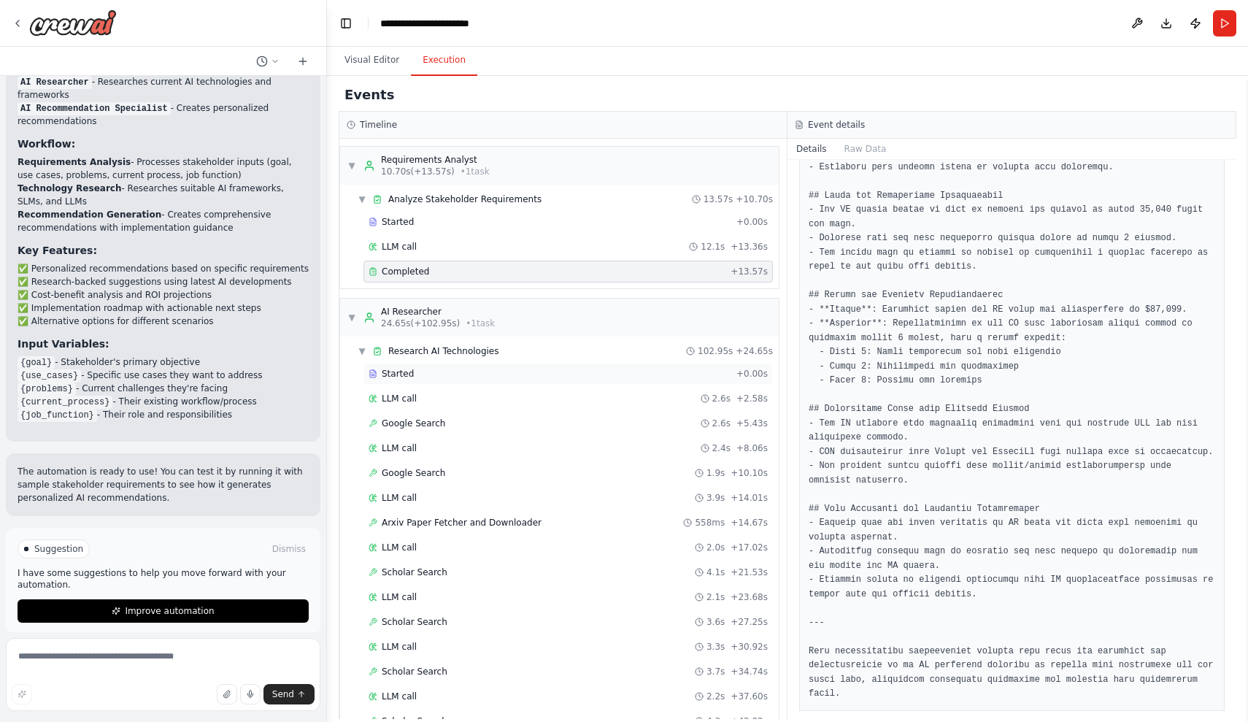
click at [571, 364] on div "Started + 0.00s" at bounding box center [567, 374] width 409 height 22
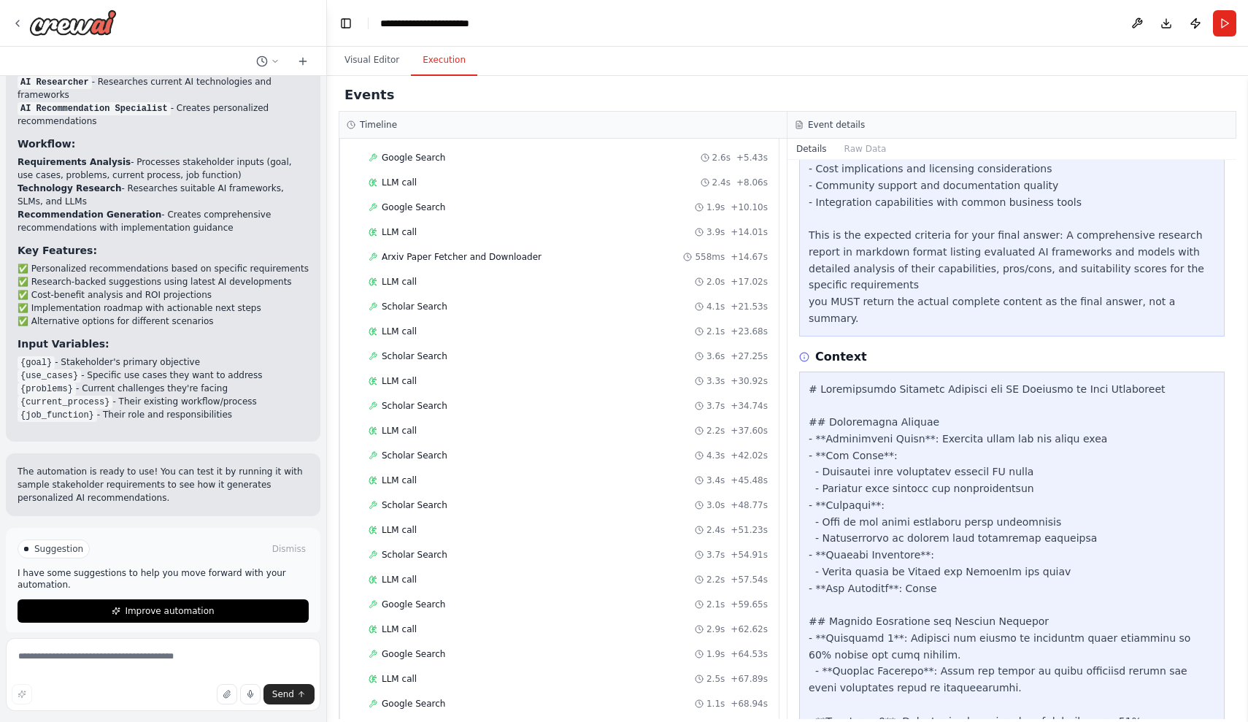
scroll to position [318, 0]
click at [512, 460] on div "Scholar Search 3.0s + 48.77s" at bounding box center [567, 452] width 409 height 22
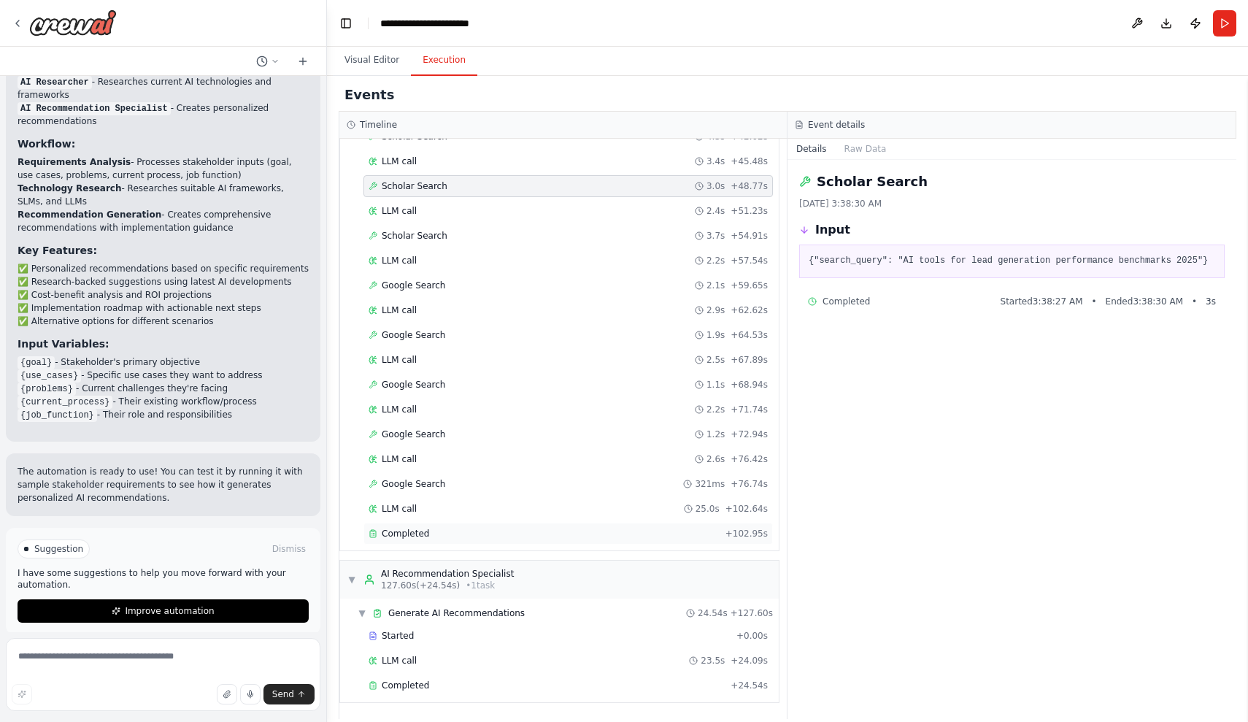
scroll to position [584, 0]
click at [523, 531] on div "Completed" at bounding box center [543, 534] width 351 height 12
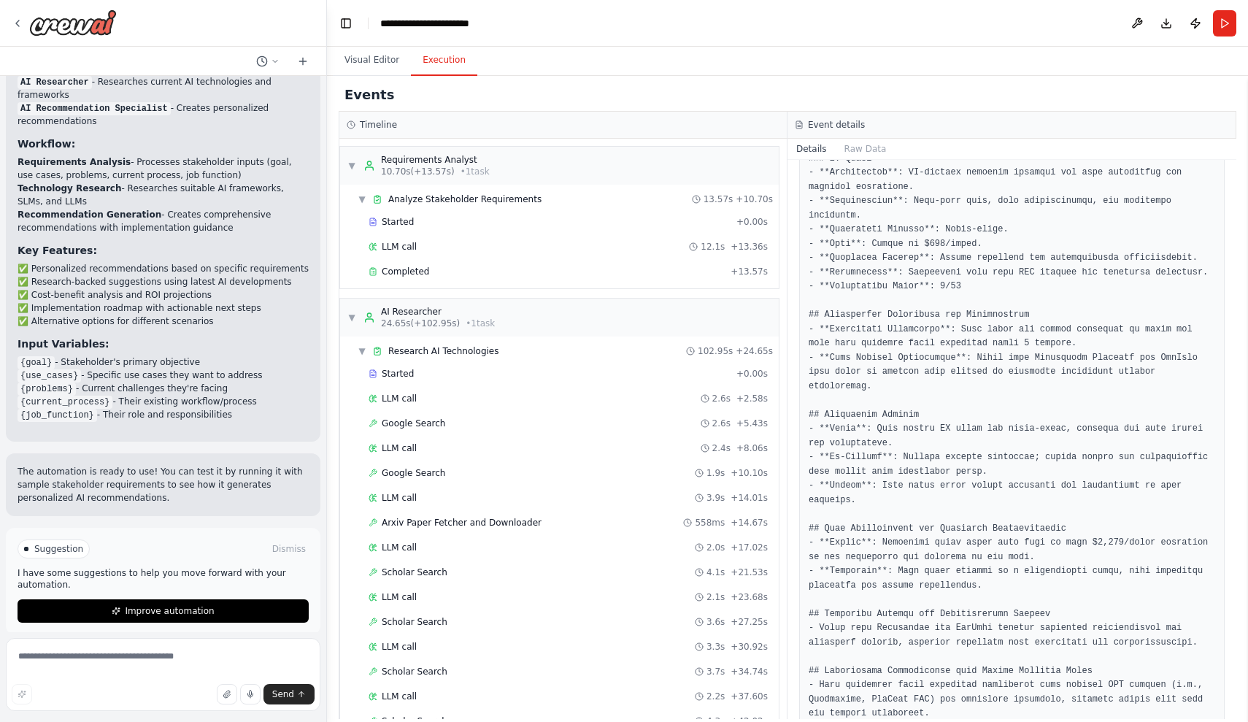
scroll to position [1132, 0]
